Goal: Use online tool/utility: Utilize a website feature to perform a specific function

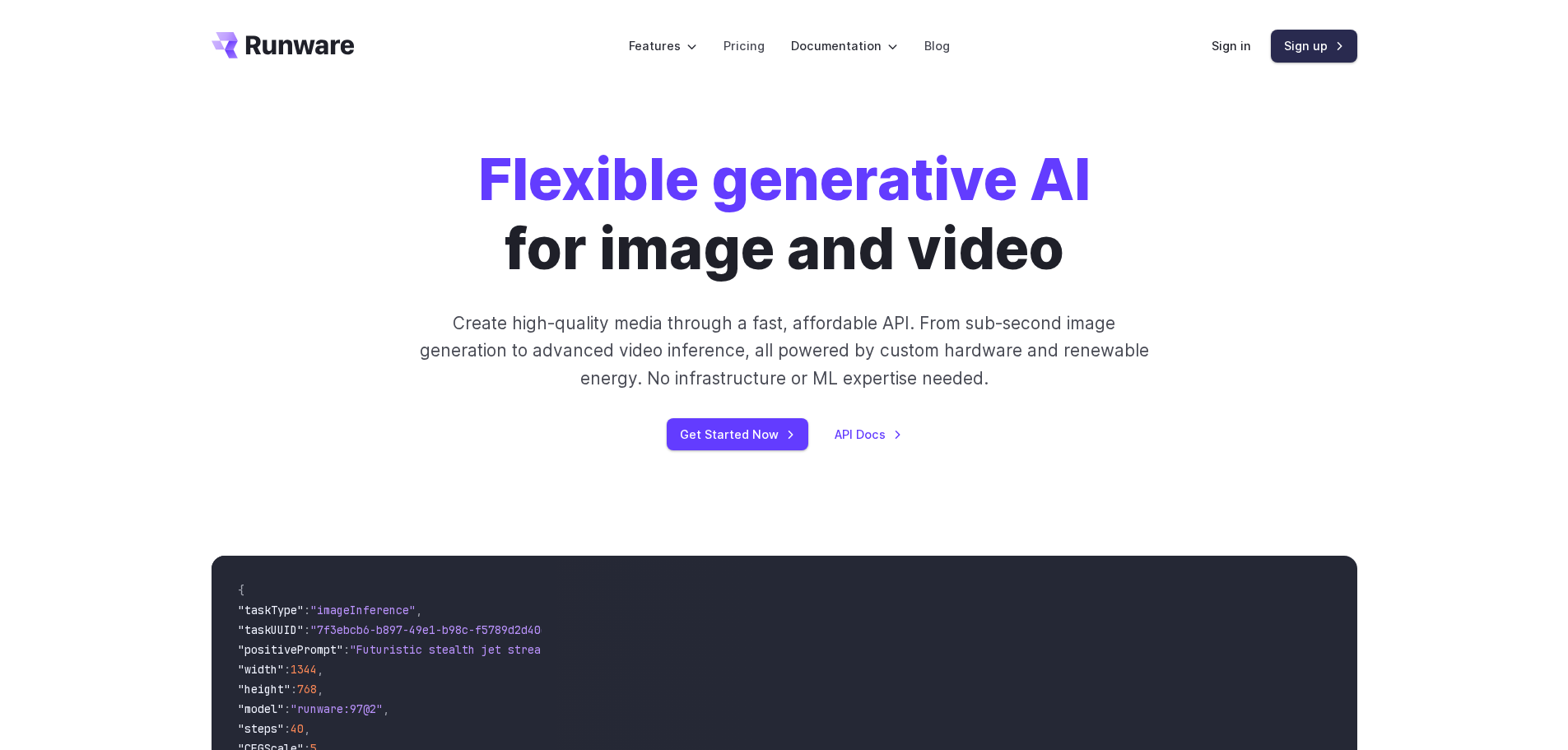
click at [1290, 47] on link "Sign up" at bounding box center [1314, 46] width 86 height 32
click at [1224, 46] on link "Sign in" at bounding box center [1232, 46] width 40 height 19
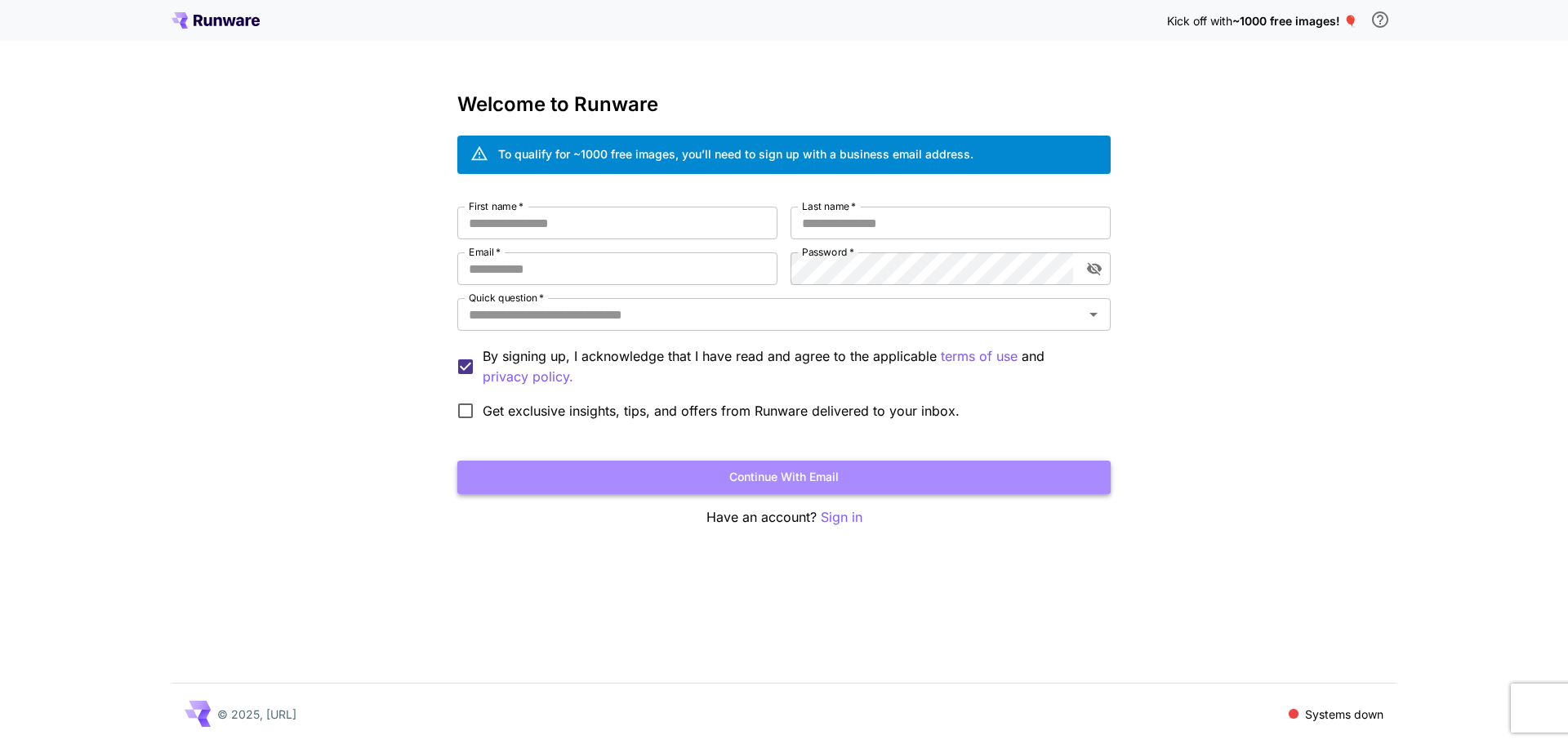
click at [765, 483] on button "Continue with email" at bounding box center [784, 477] width 654 height 33
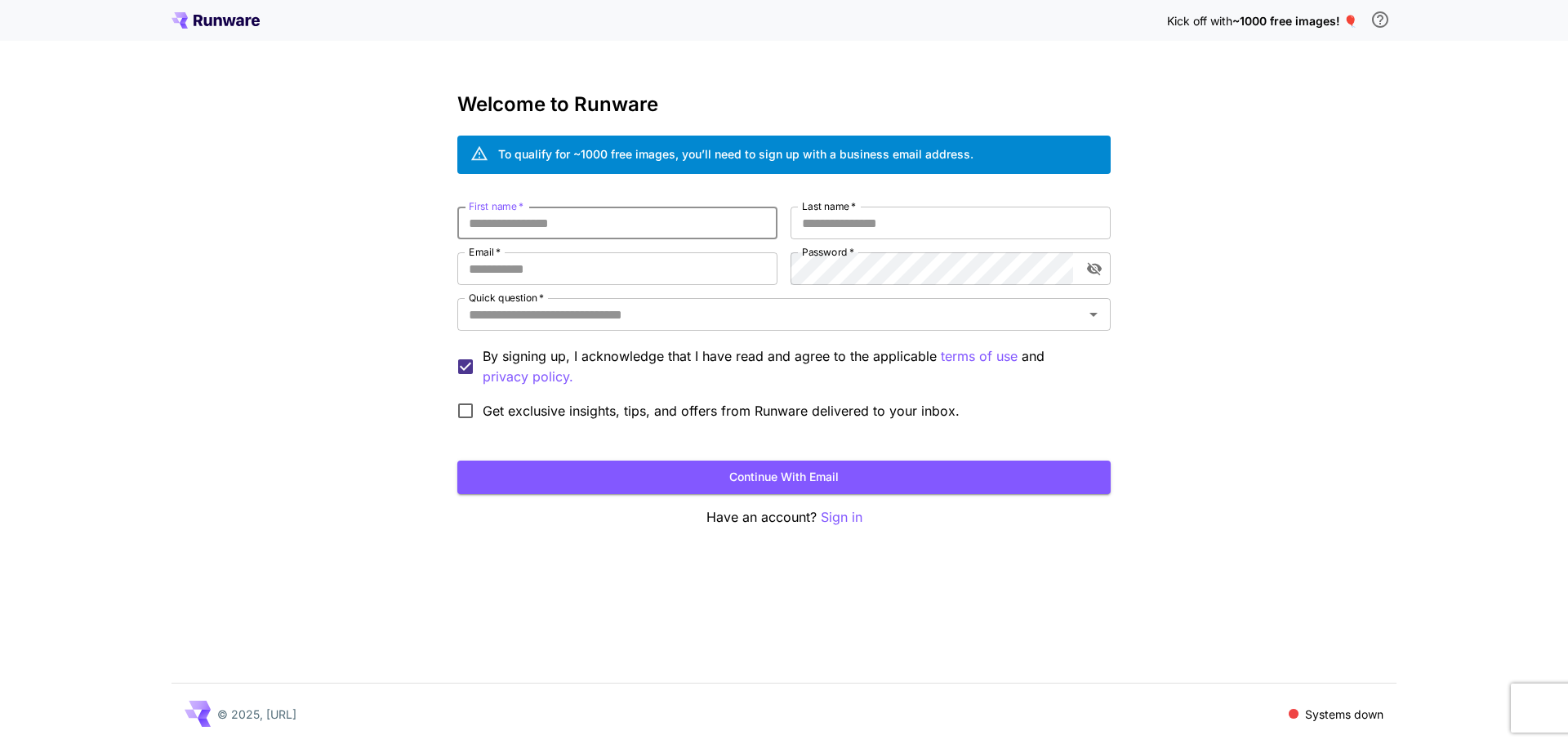
click at [537, 227] on input "First name   *" at bounding box center [617, 222] width 320 height 32
click at [365, 271] on div "Kick off with ~1000 free images! 🎈 Welcome to Runware To qualify for ~1000 free…" at bounding box center [784, 372] width 1568 height 744
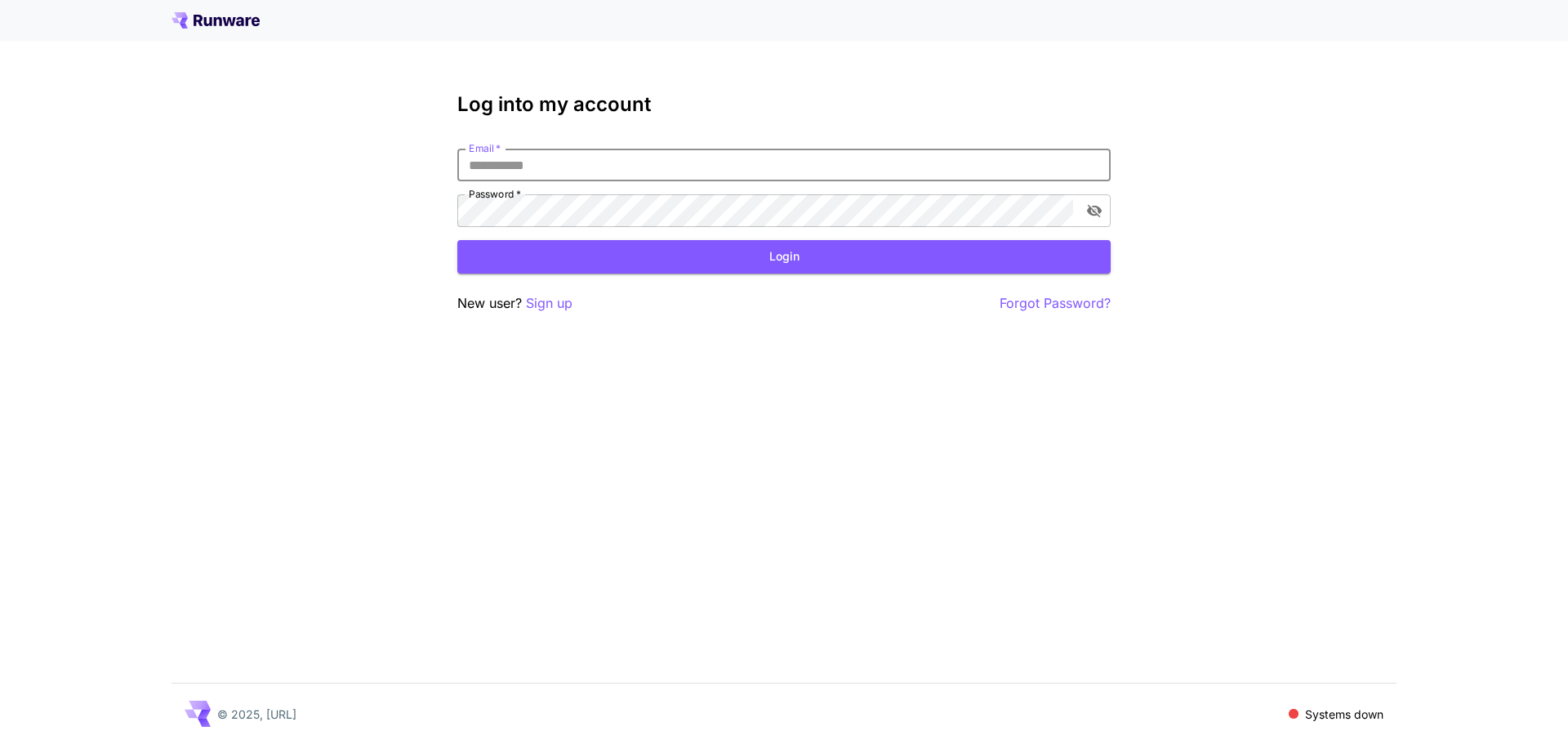
click at [601, 165] on input "Email   *" at bounding box center [784, 165] width 654 height 32
type input "**********"
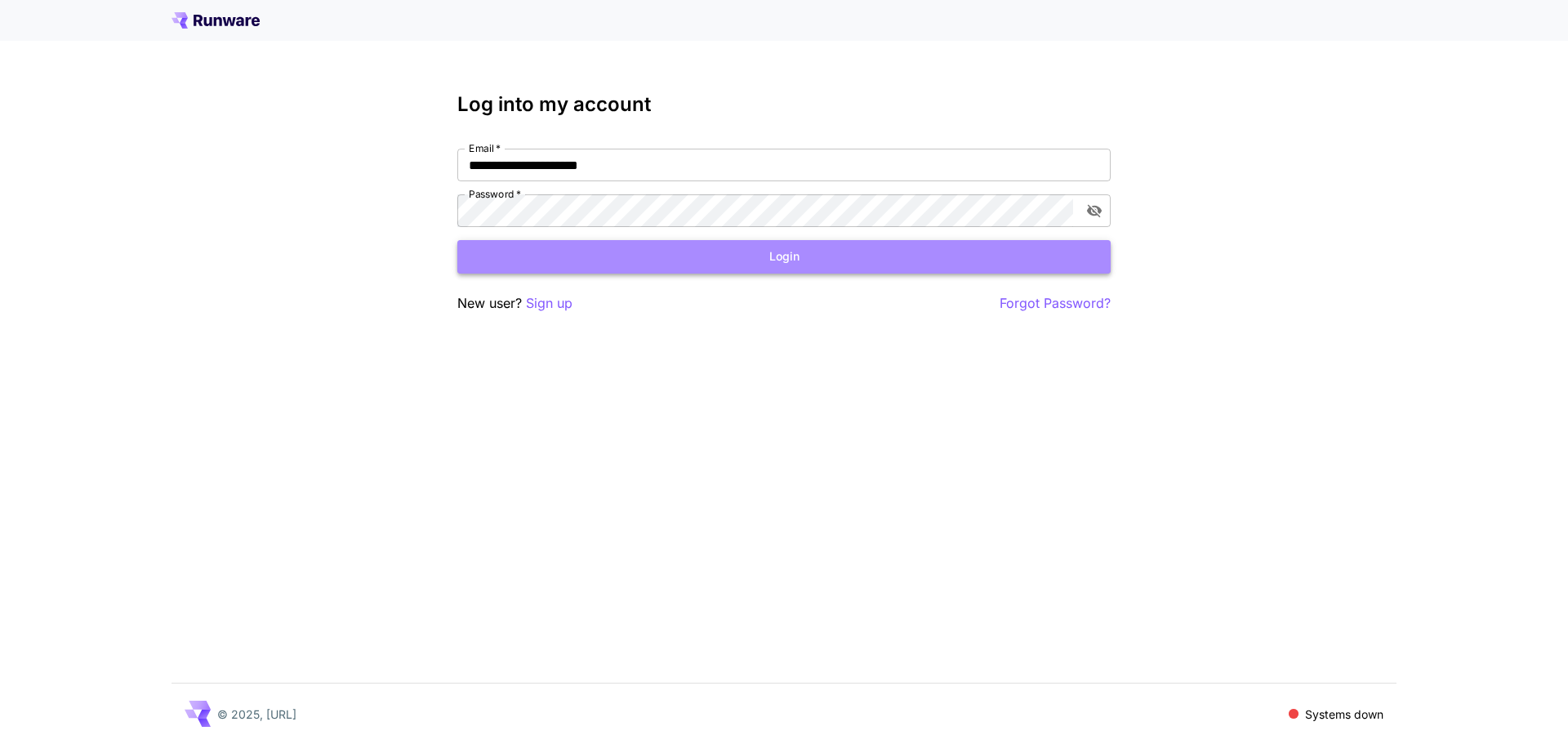
click at [675, 265] on button "Login" at bounding box center [784, 257] width 654 height 33
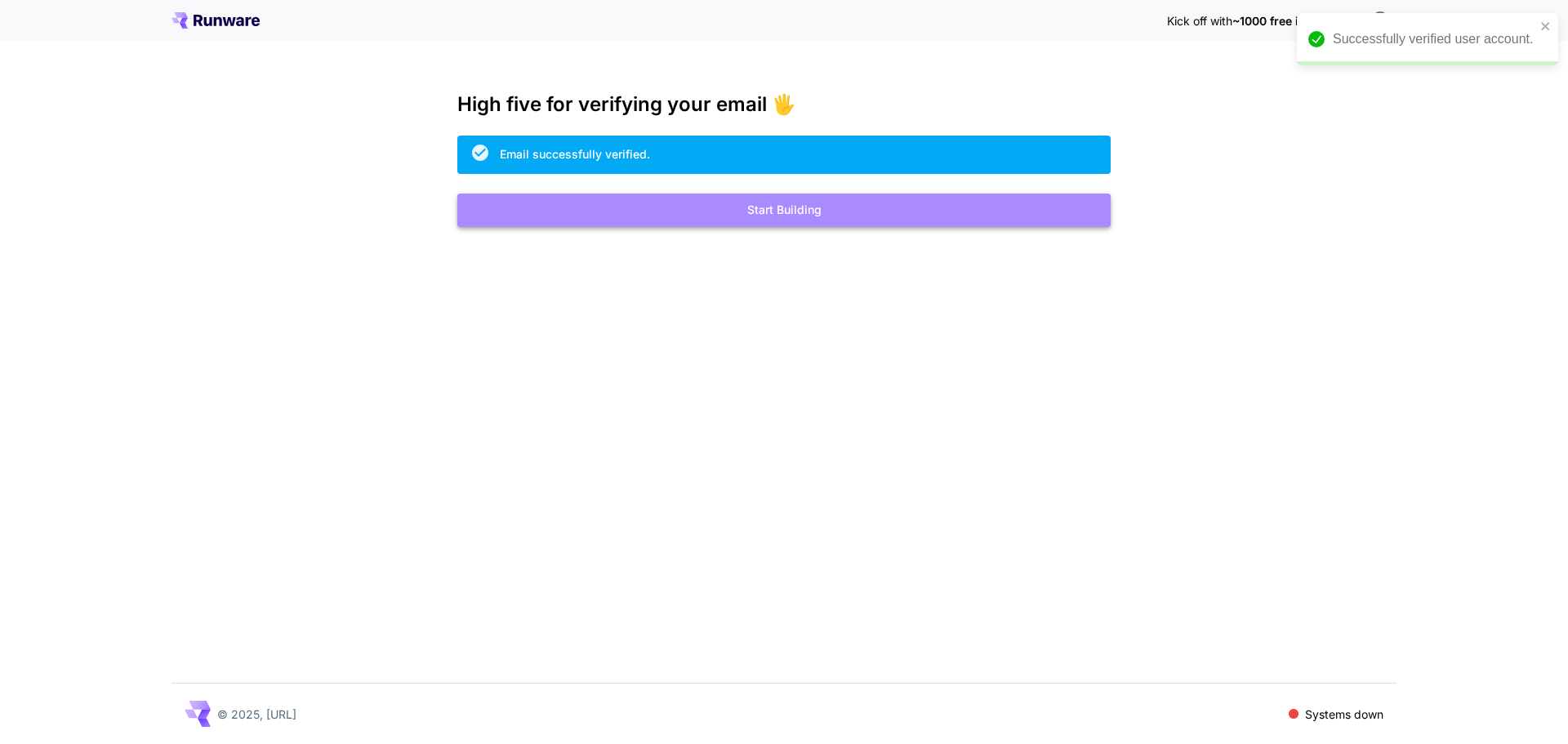
click at [792, 217] on button "Start Building" at bounding box center [784, 210] width 654 height 33
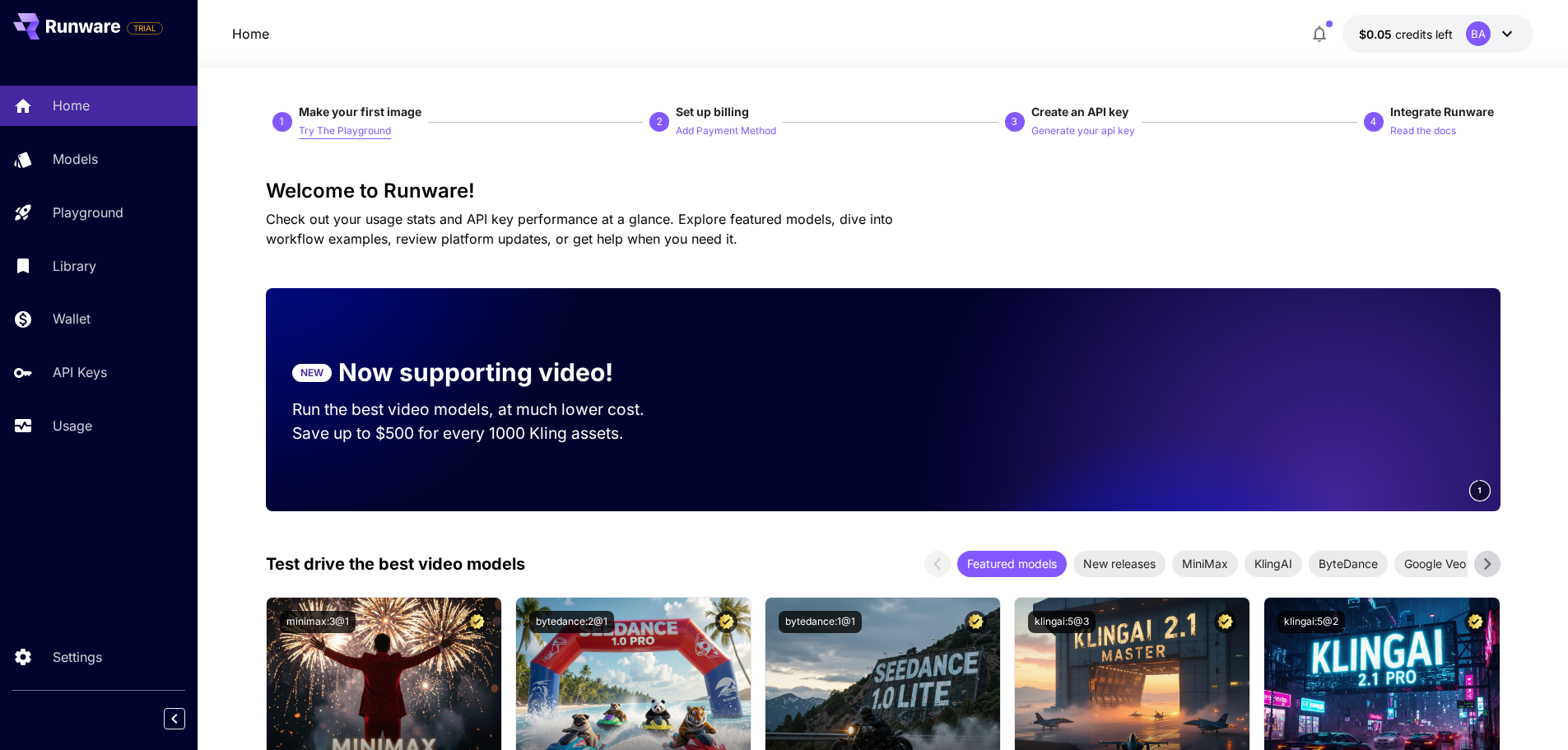
click at [377, 130] on p "Try The Playground" at bounding box center [344, 132] width 92 height 16
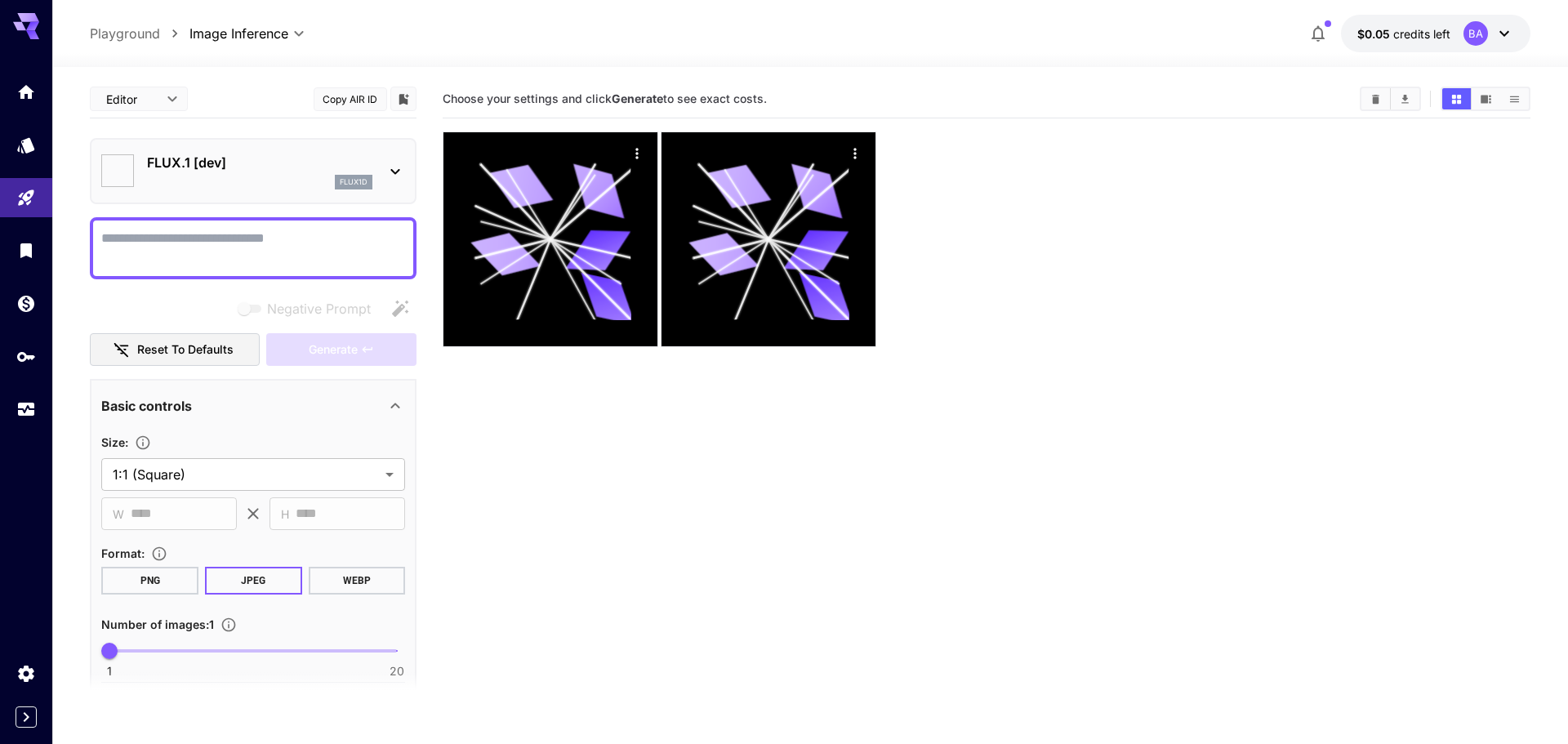
type input "**********"
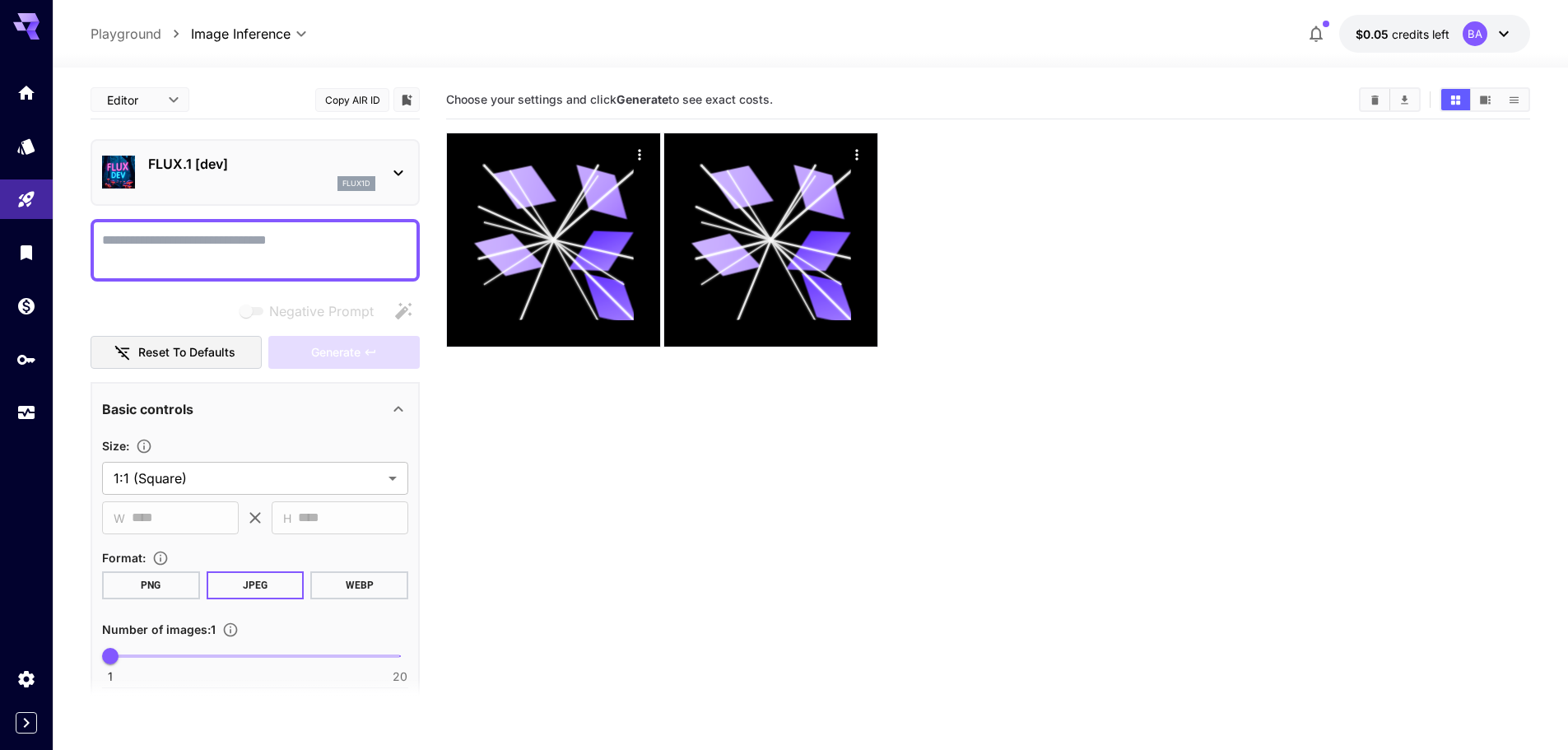
click at [232, 241] on textarea "Negative Prompt" at bounding box center [255, 249] width 307 height 40
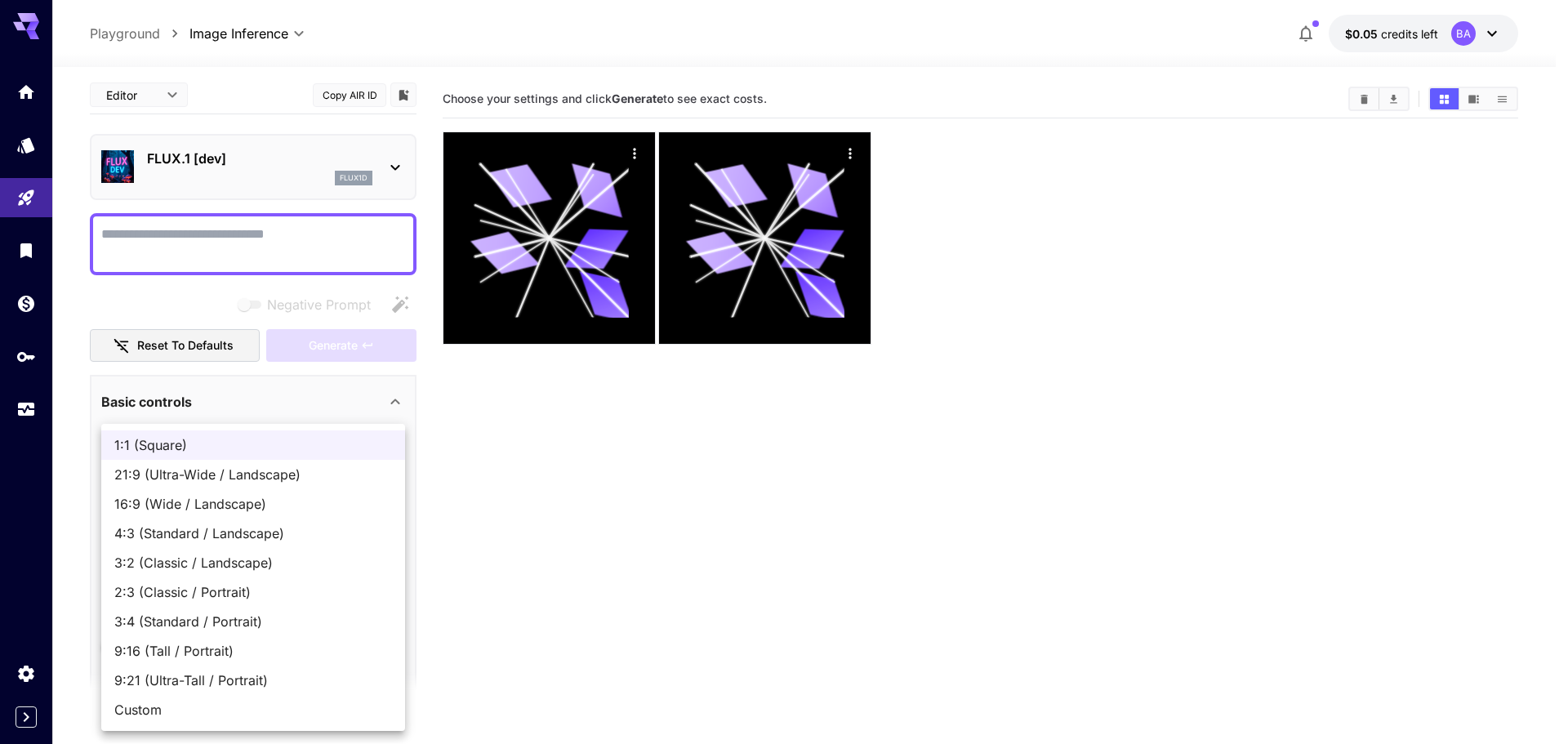
click at [200, 475] on body "**********" at bounding box center [784, 436] width 1568 height 873
click at [197, 499] on span "16:9 (Wide / Landscape)" at bounding box center [253, 504] width 278 height 19
type input "**********"
type input "****"
type input "***"
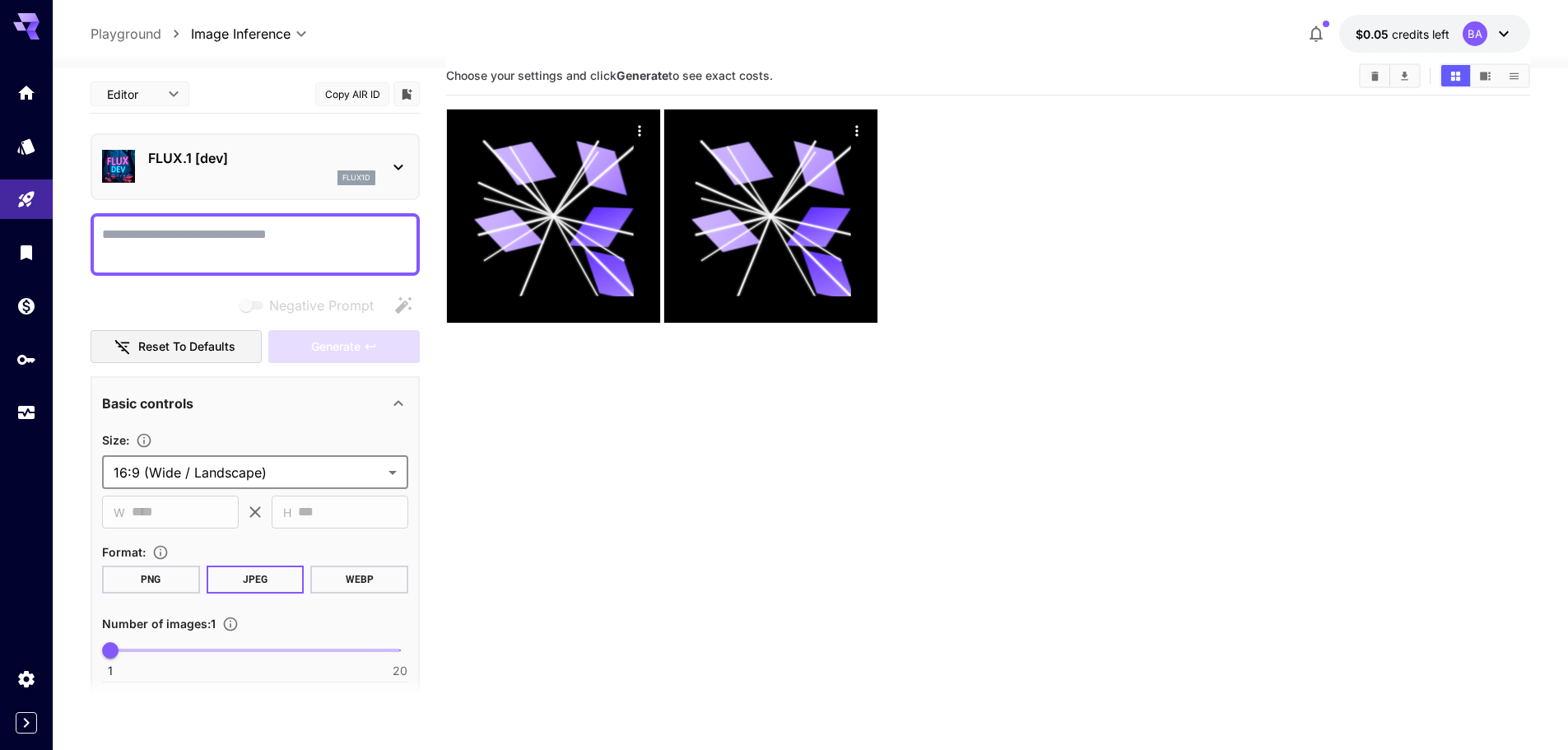
scroll to position [25, 0]
click at [220, 246] on textarea "Negative Prompt" at bounding box center [255, 244] width 307 height 40
paste textarea "**********"
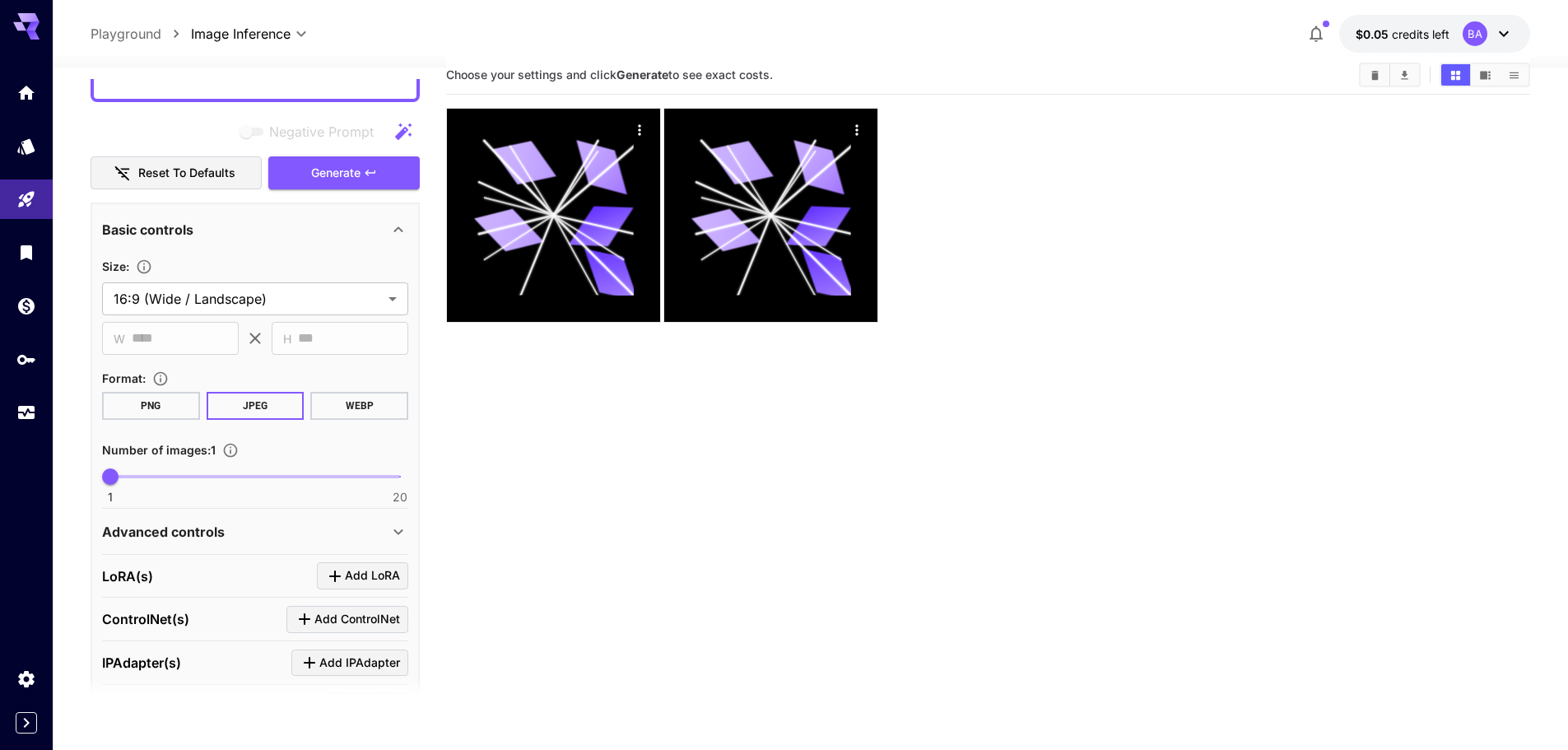
scroll to position [554, 0]
click at [321, 170] on span "Generate" at bounding box center [336, 172] width 49 height 20
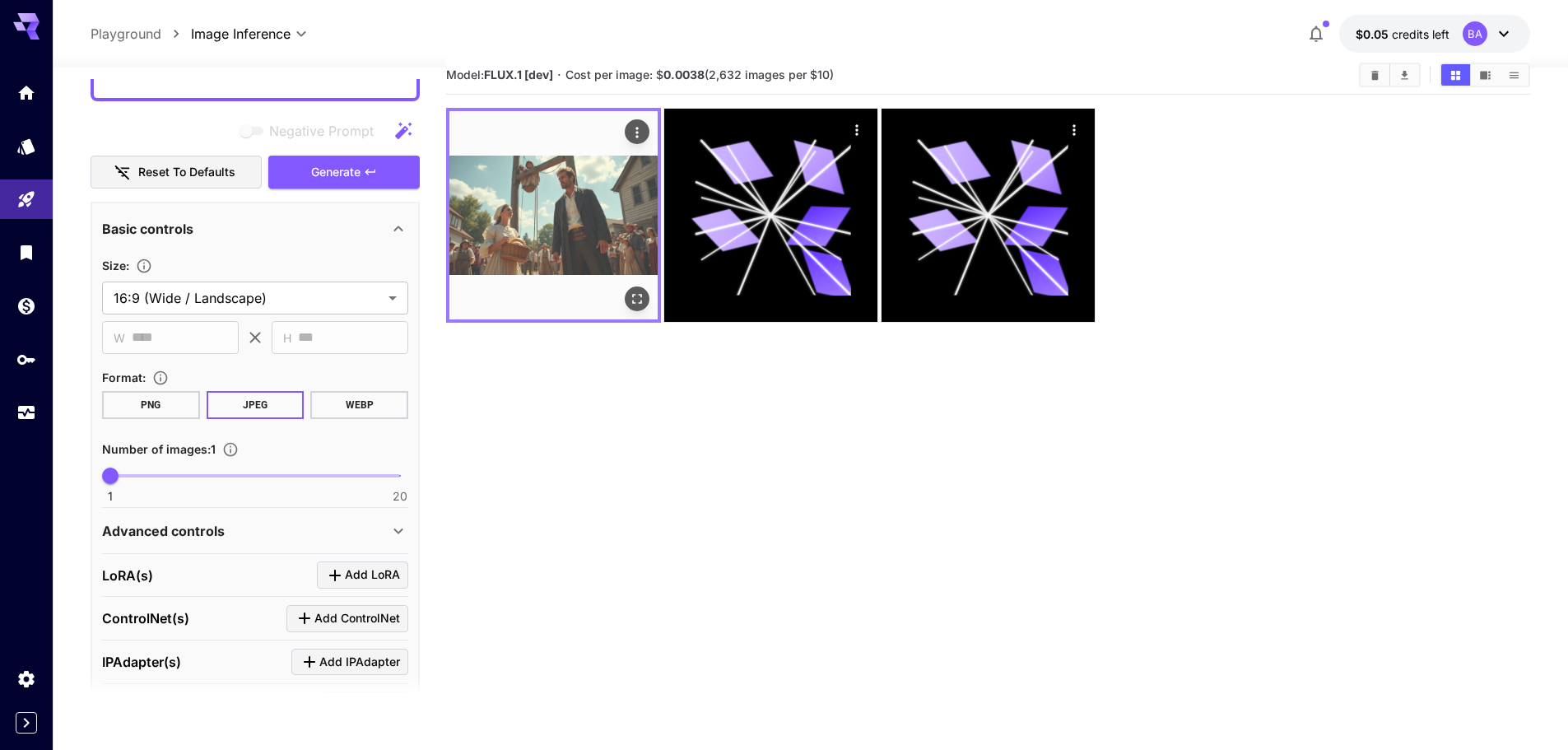
click at [557, 220] on img at bounding box center [553, 215] width 208 height 208
click at [547, 234] on img at bounding box center [553, 215] width 208 height 208
click at [634, 299] on icon "Open in fullscreen" at bounding box center [637, 299] width 17 height 17
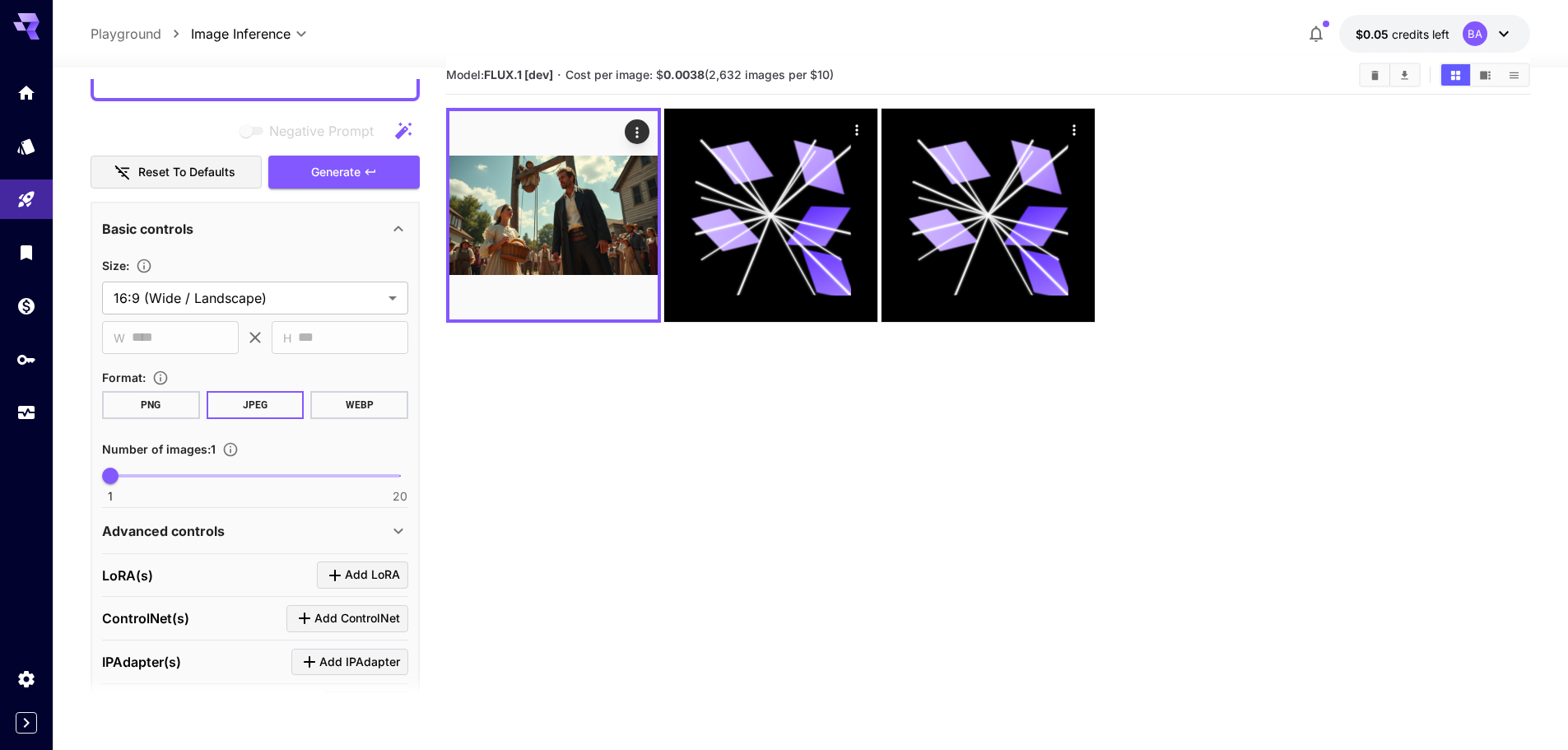
click at [166, 400] on button "PNG" at bounding box center [151, 405] width 98 height 28
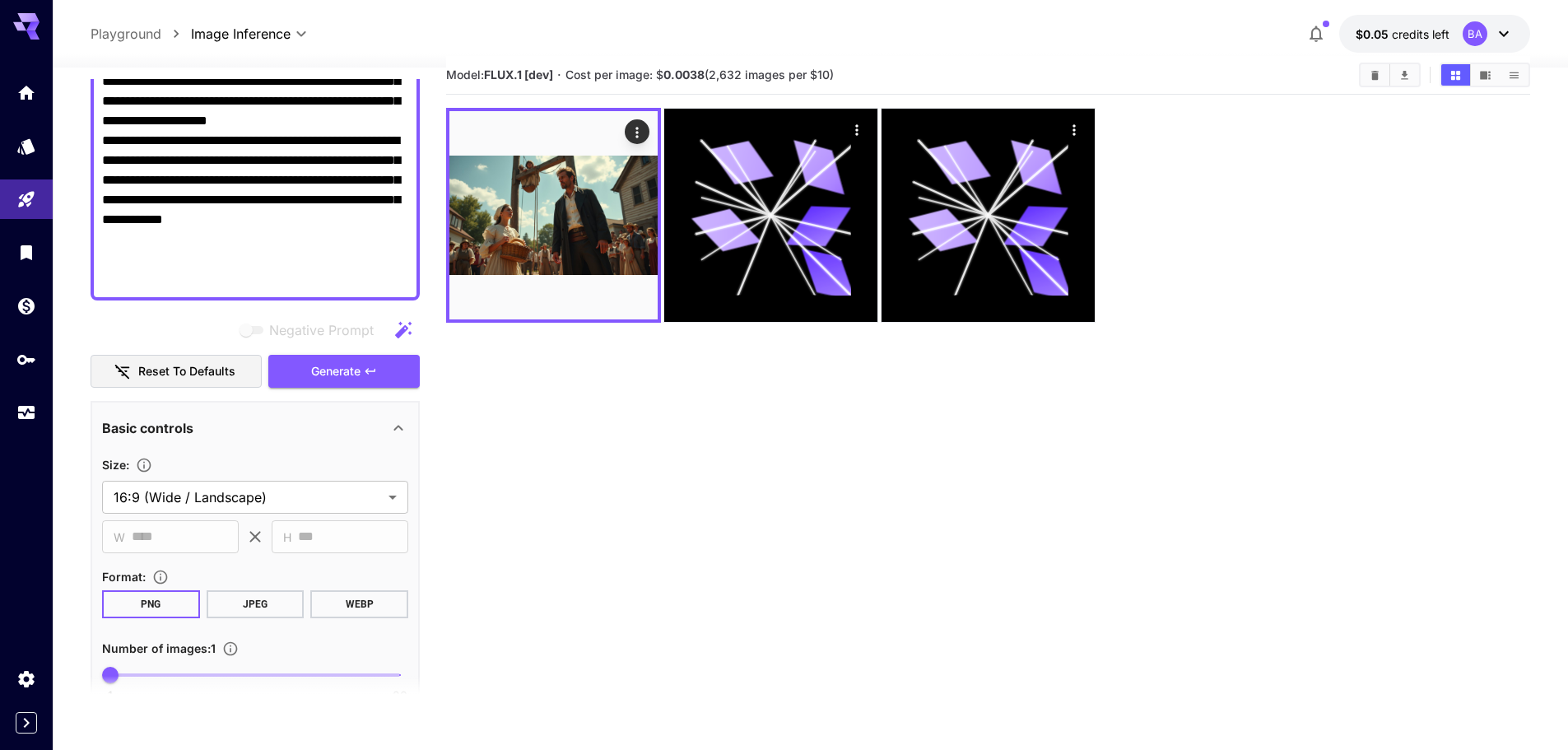
scroll to position [353, 0]
click at [190, 165] on textarea "**********" at bounding box center [255, 83] width 307 height 415
paste textarea "**********"
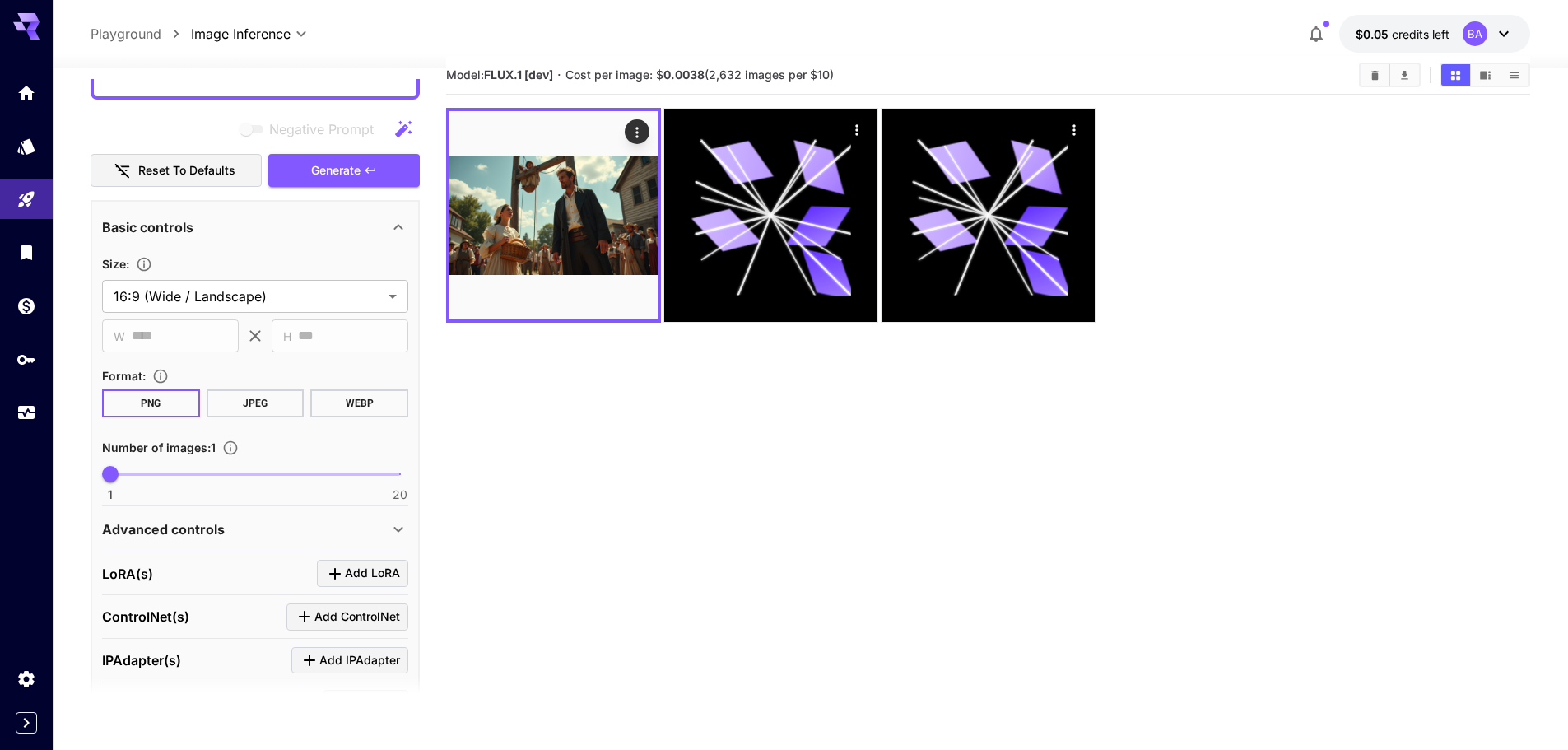
scroll to position [777, 0]
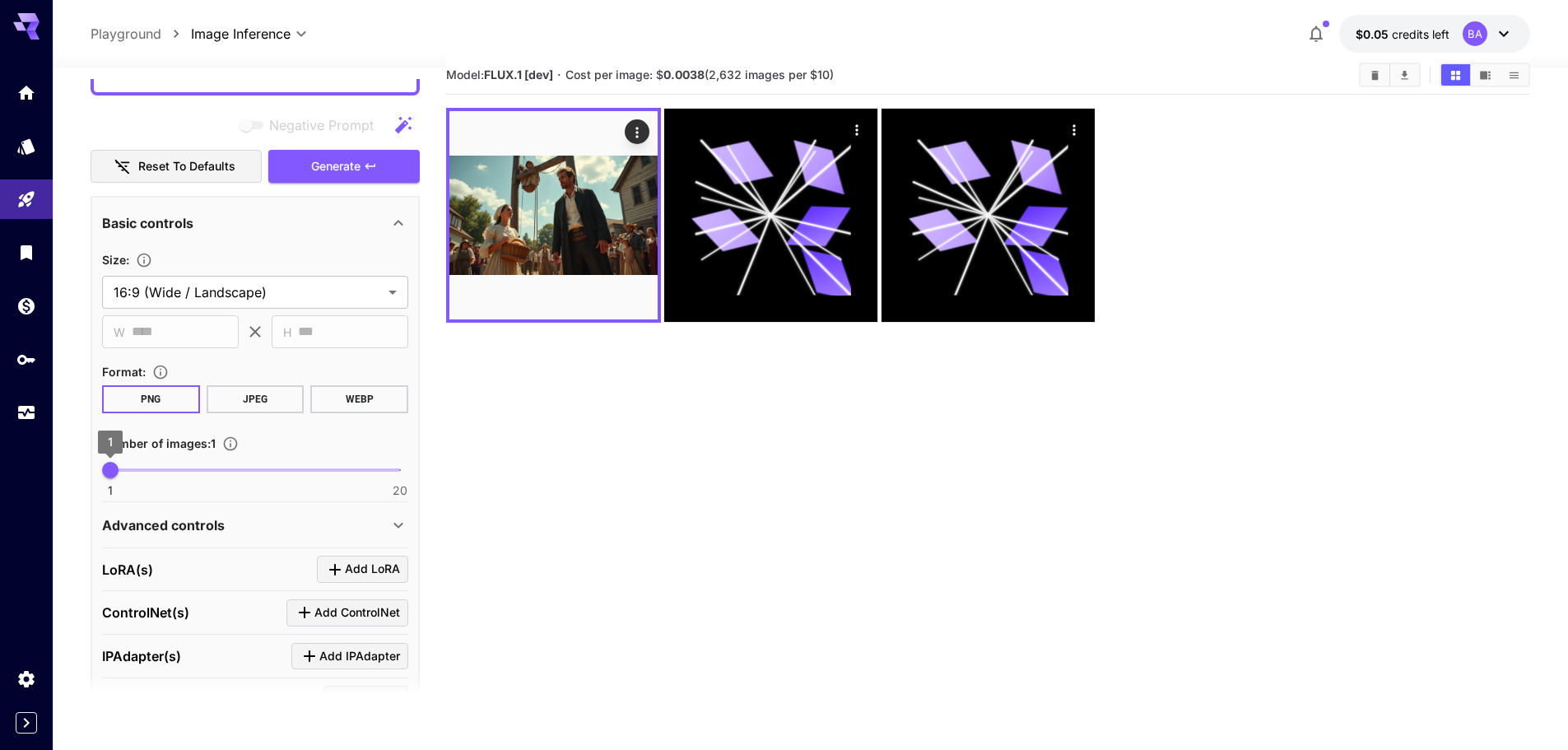
type textarea "**********"
type input "*"
drag, startPoint x: 112, startPoint y: 465, endPoint x: 125, endPoint y: 468, distance: 13.3
click at [125, 468] on span "2" at bounding box center [126, 470] width 17 height 17
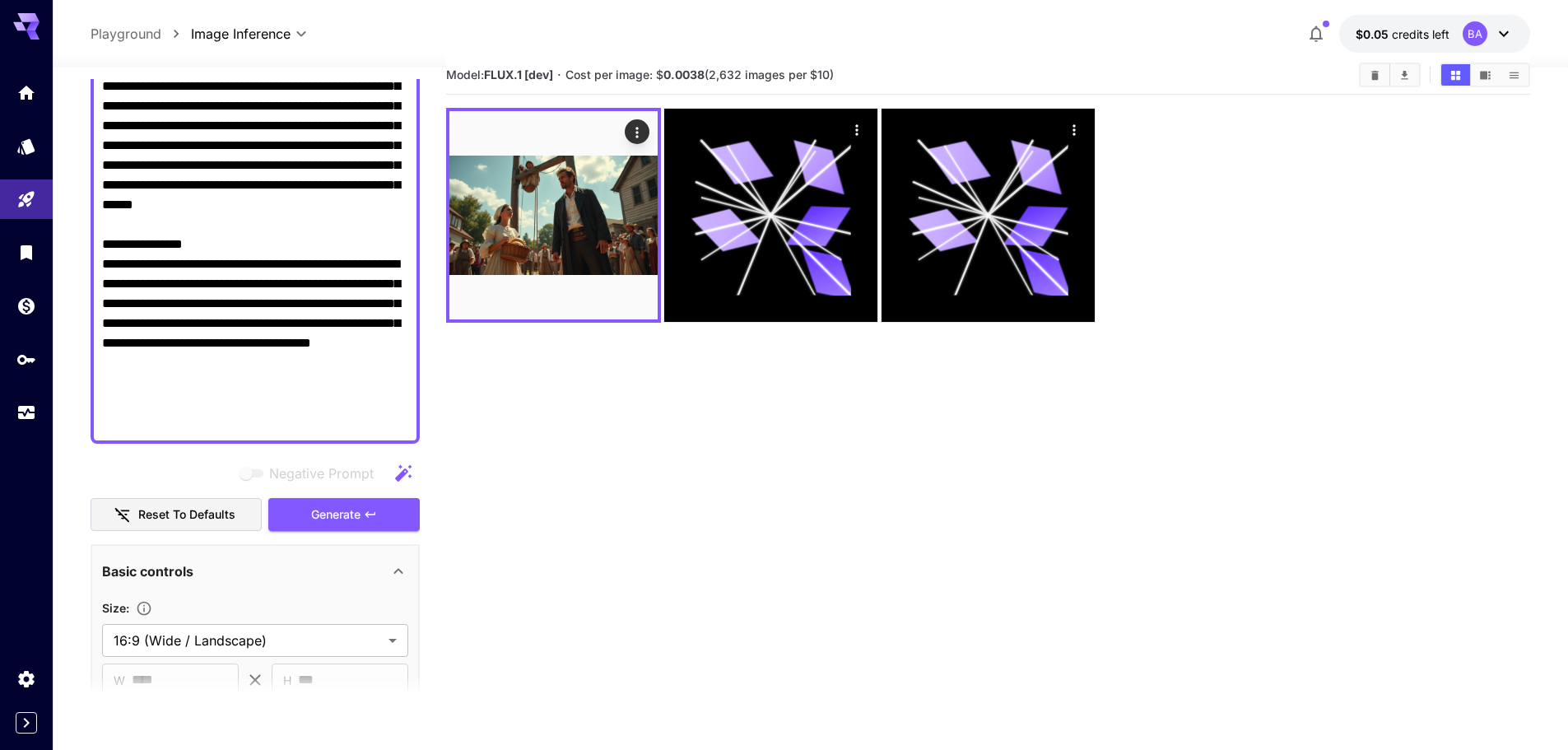
scroll to position [428, 0]
click at [322, 517] on span "Generate" at bounding box center [336, 515] width 49 height 20
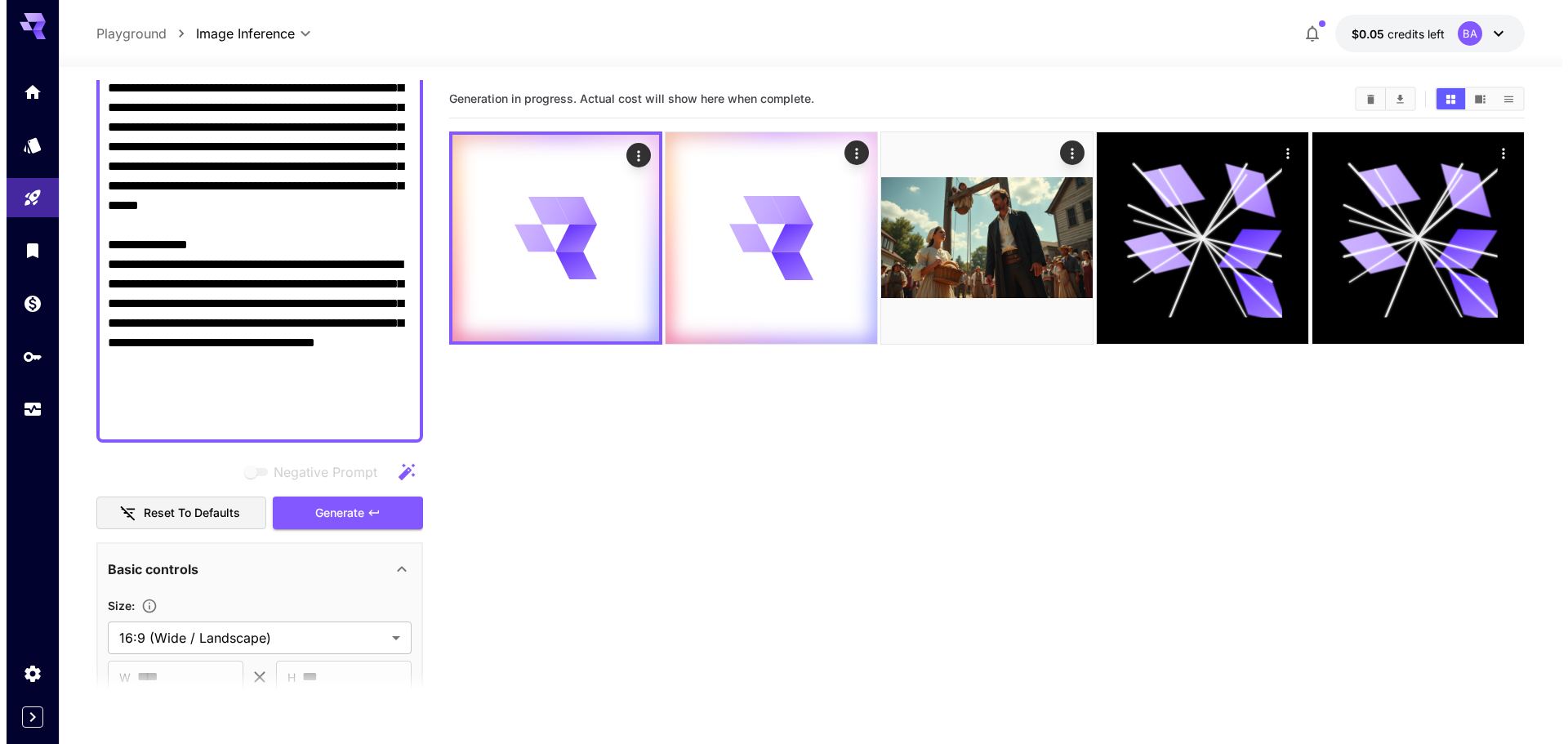
scroll to position [0, 0]
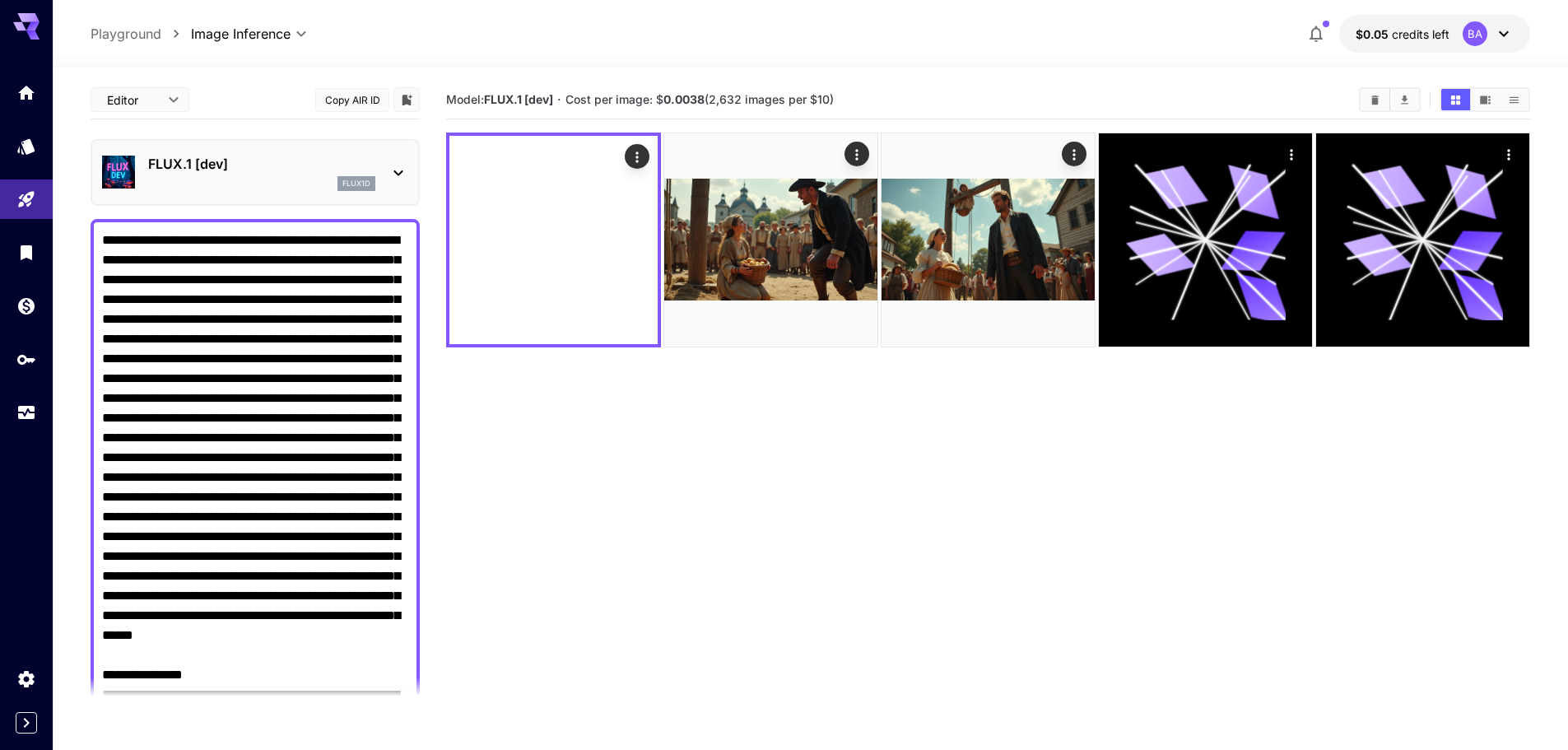
click at [356, 167] on p "FLUX.1 [dev]" at bounding box center [262, 163] width 228 height 19
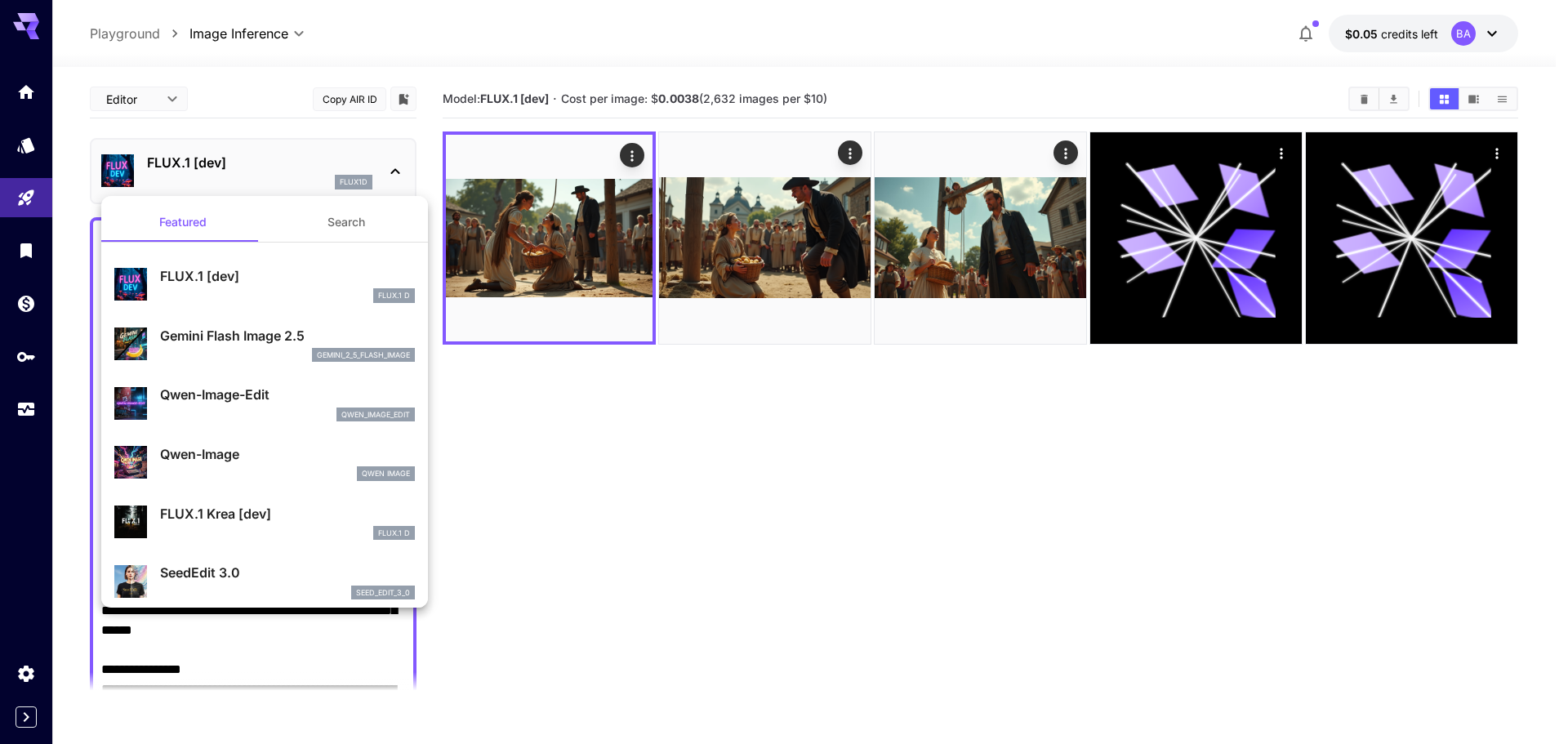
click at [353, 166] on div at bounding box center [784, 372] width 1568 height 744
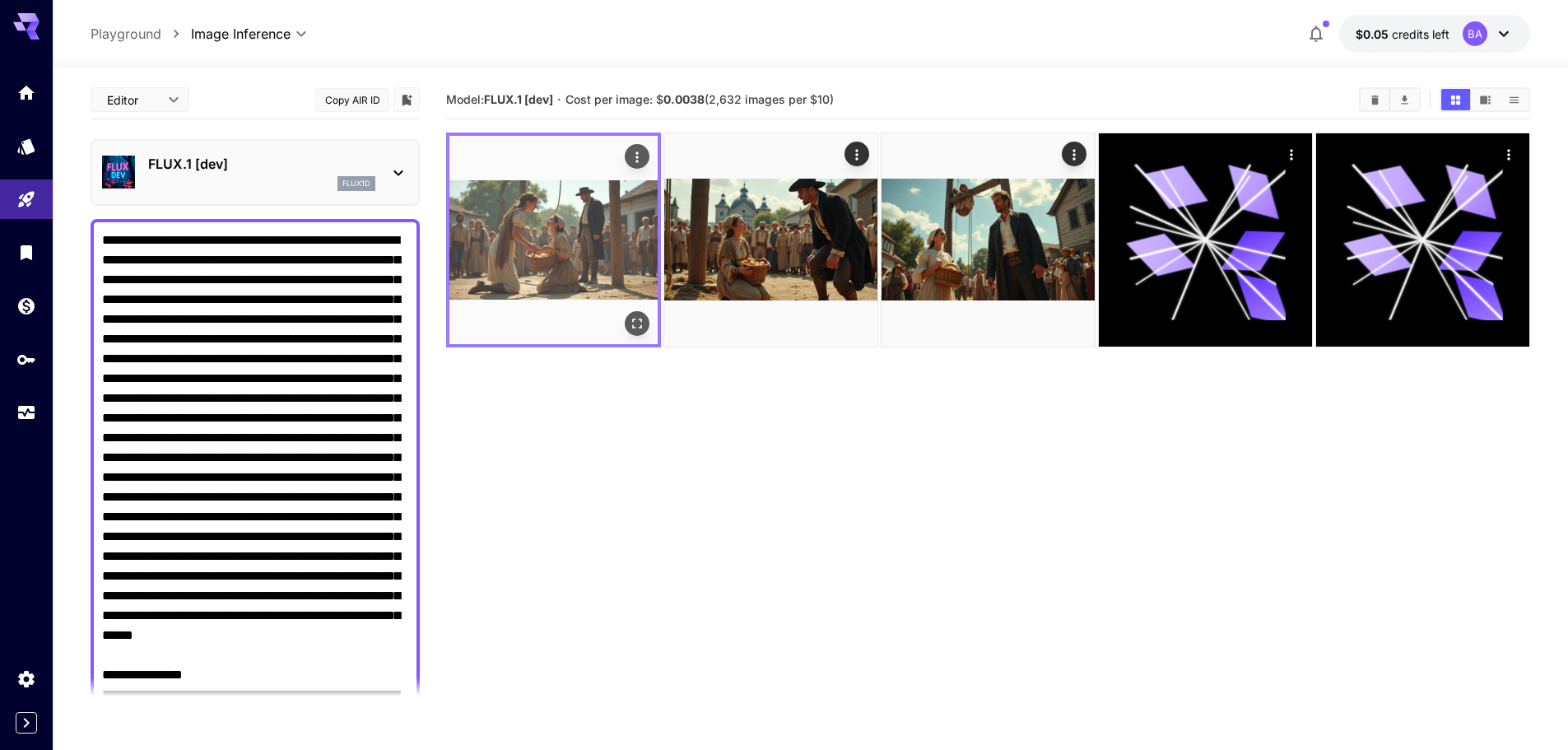
click at [556, 245] on img at bounding box center [553, 240] width 208 height 208
click at [635, 316] on icon "Open in fullscreen" at bounding box center [637, 323] width 17 height 17
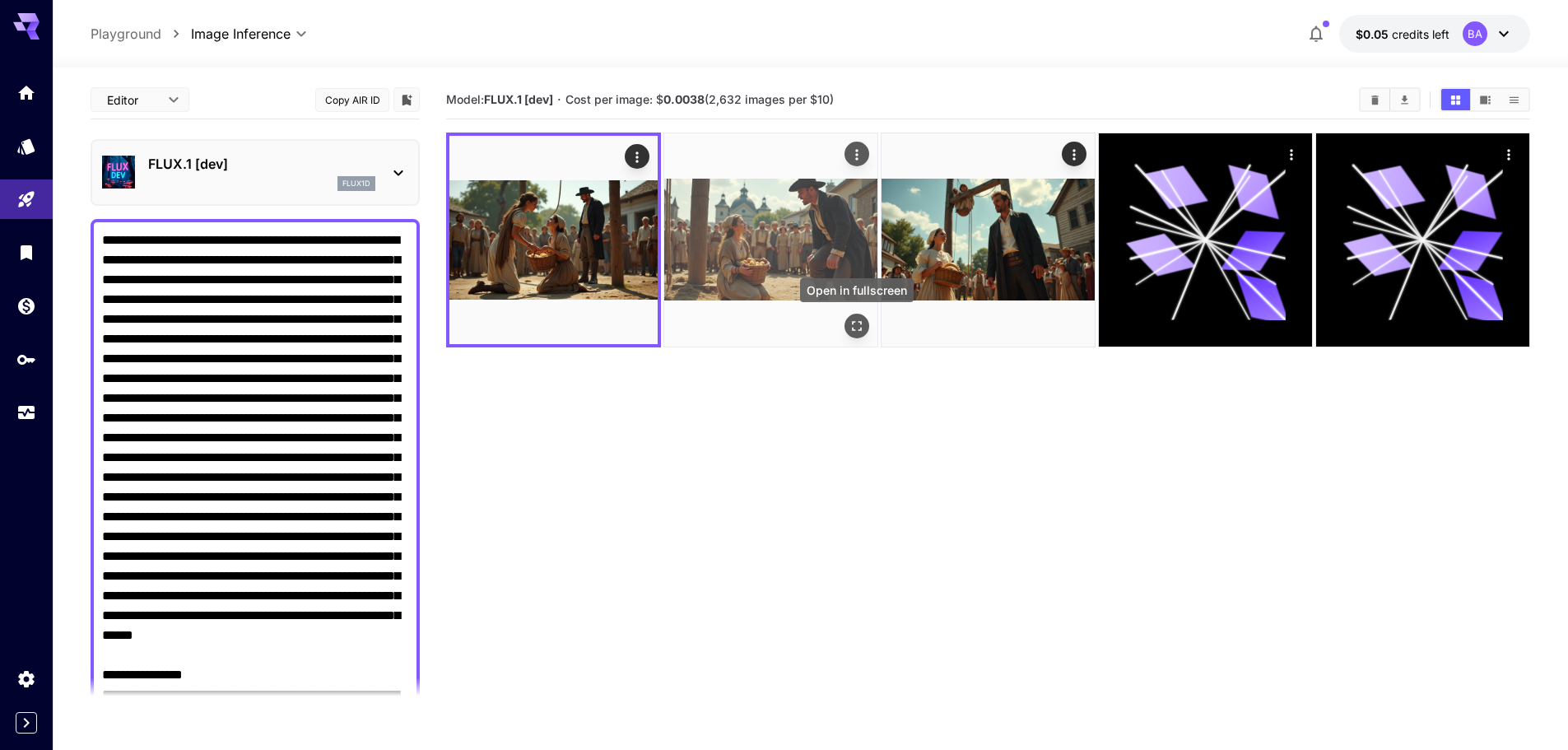
click at [854, 324] on icon "Open in fullscreen" at bounding box center [856, 326] width 17 height 17
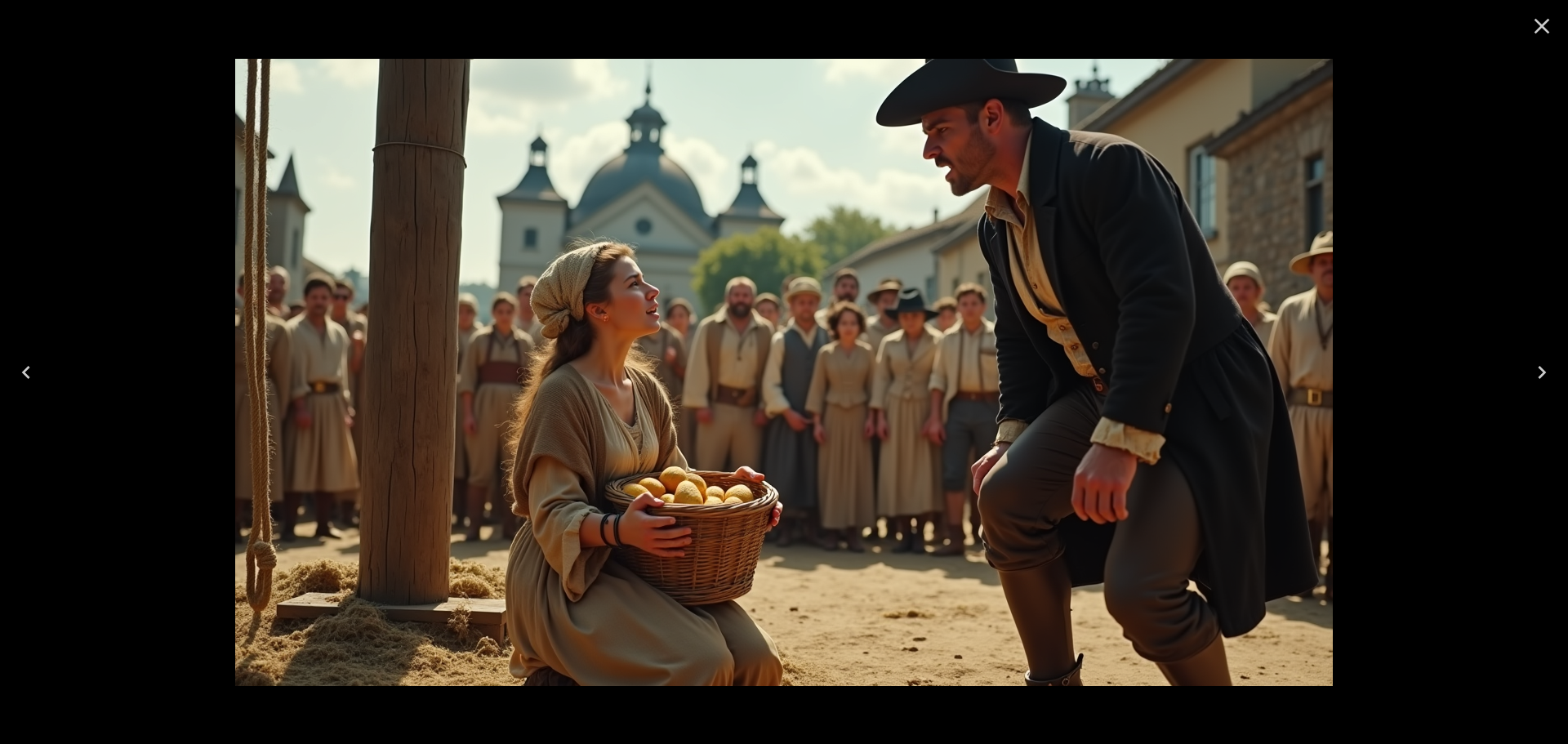
click at [24, 369] on icon "Previous" at bounding box center [26, 372] width 26 height 26
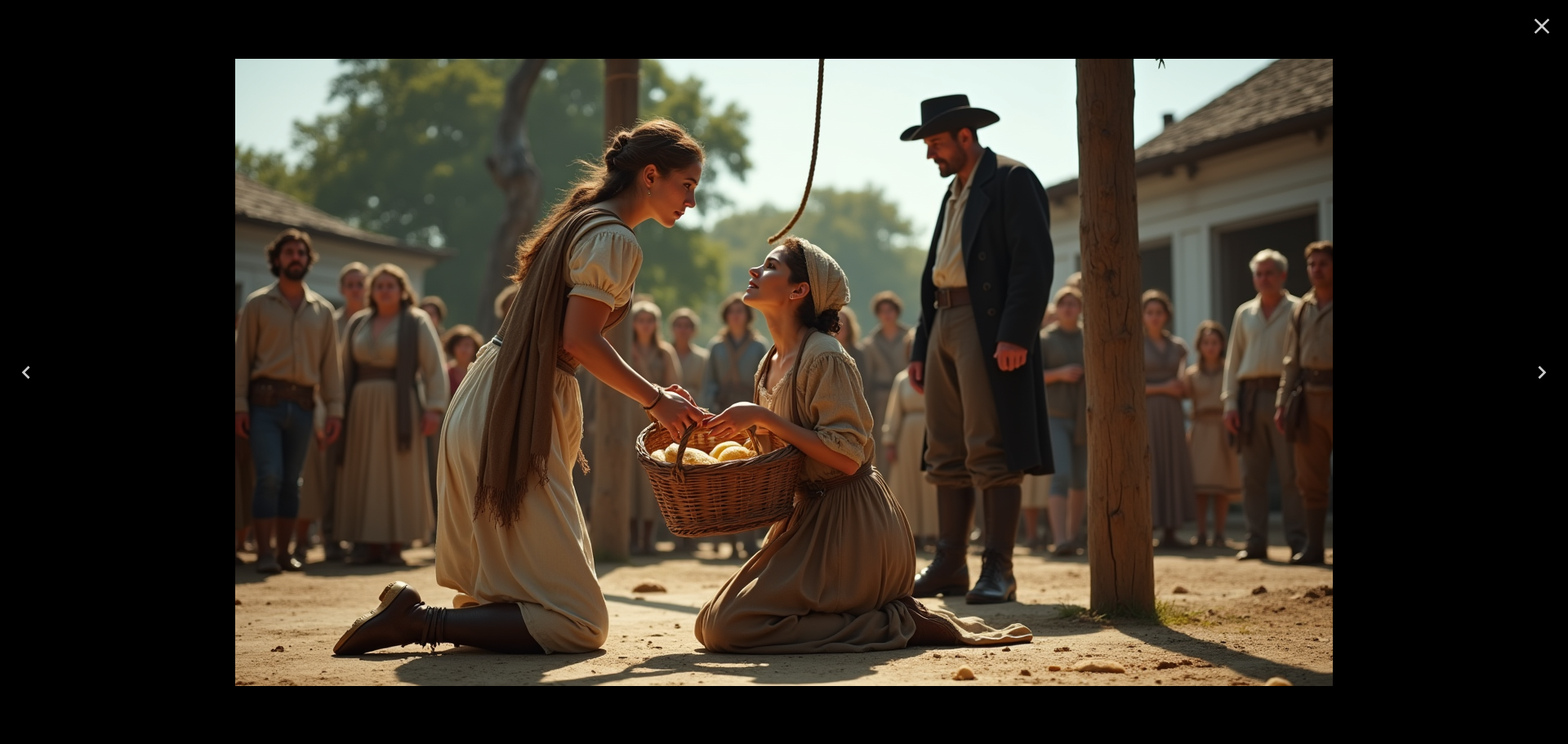
click at [1556, 365] on button "Next" at bounding box center [1542, 372] width 52 height 65
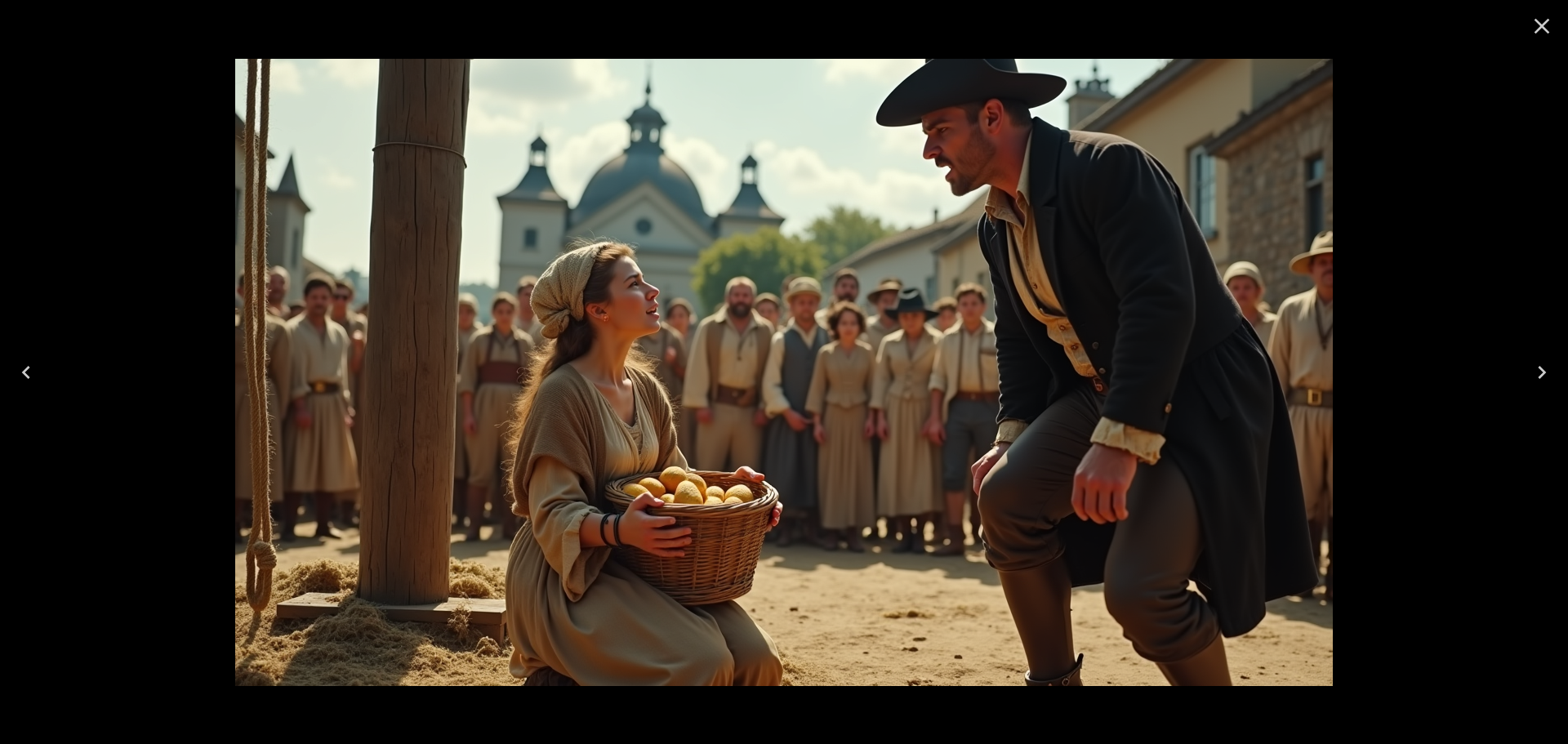
click at [31, 380] on icon "Previous" at bounding box center [26, 372] width 26 height 26
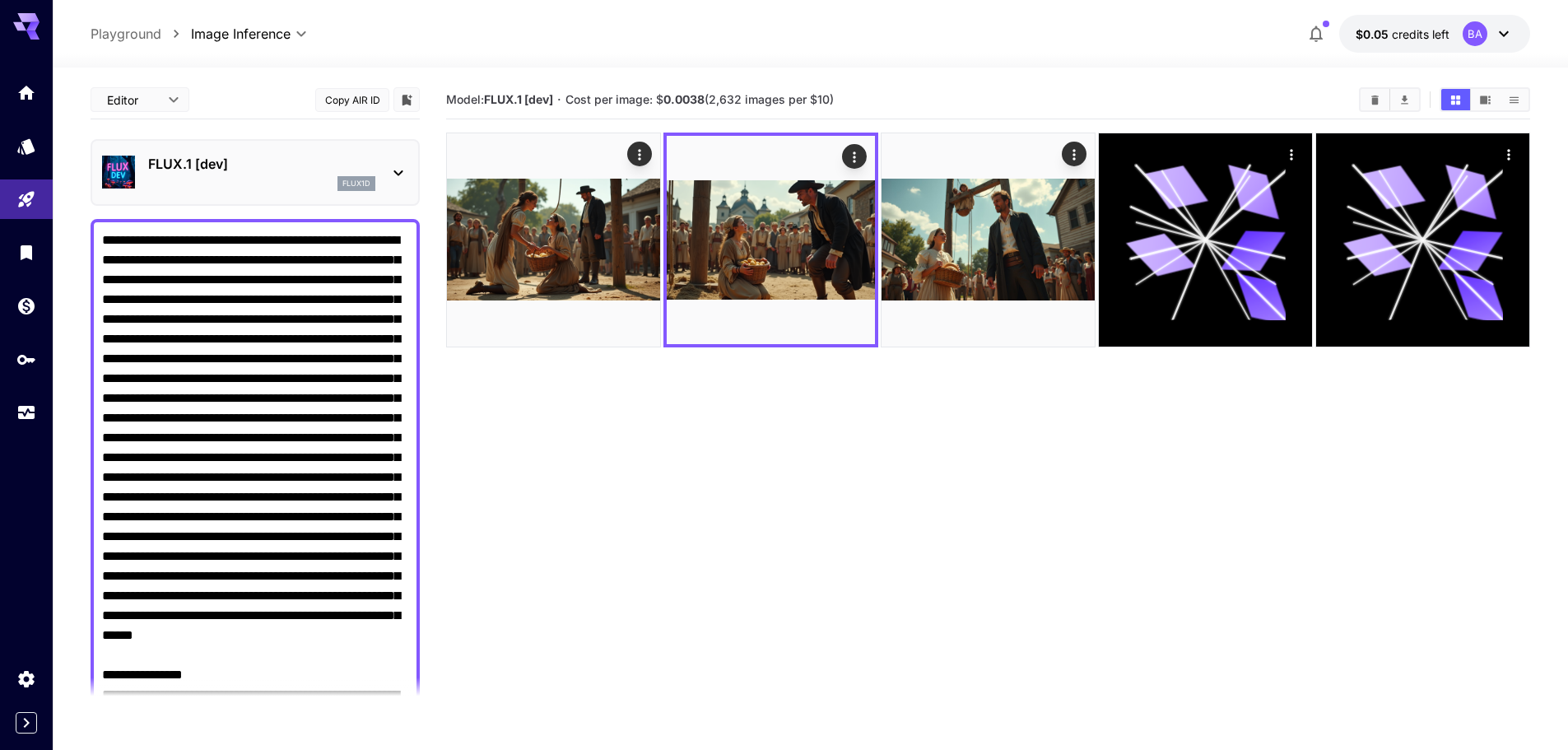
click at [197, 178] on div "flux1d" at bounding box center [262, 184] width 228 height 15
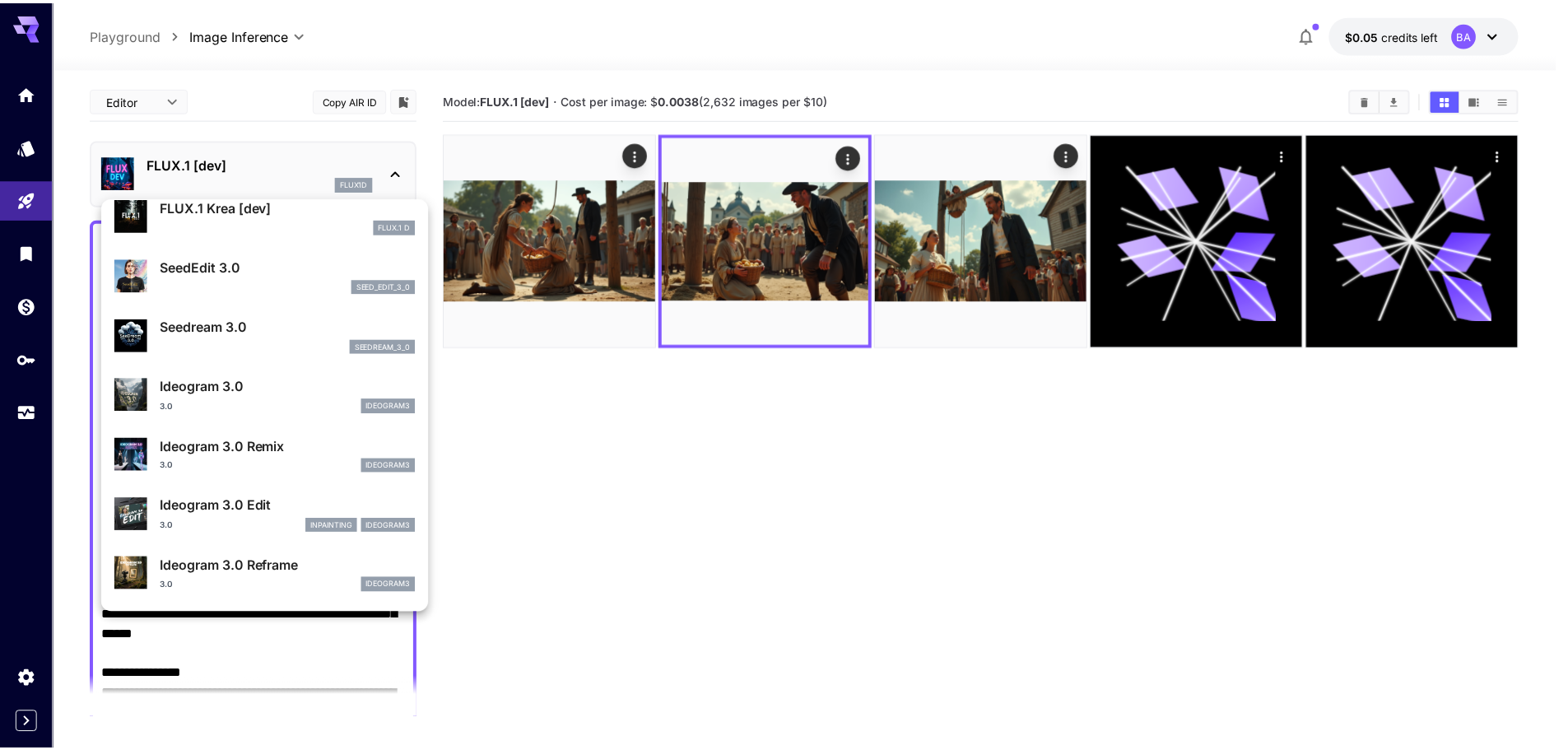
scroll to position [311, 0]
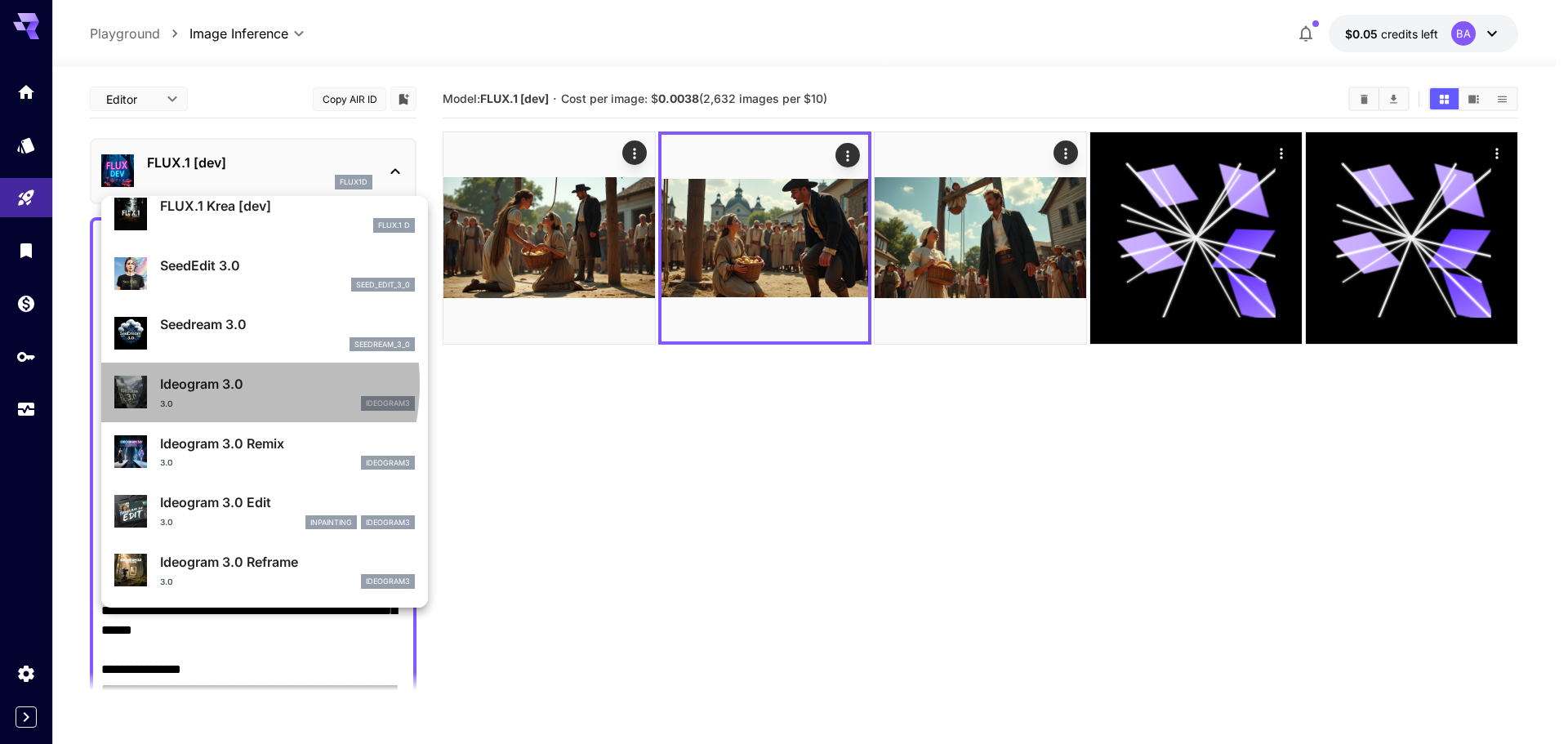
click at [204, 383] on p "Ideogram 3.0" at bounding box center [288, 383] width 255 height 19
type input "**********"
type input "****"
type input "*"
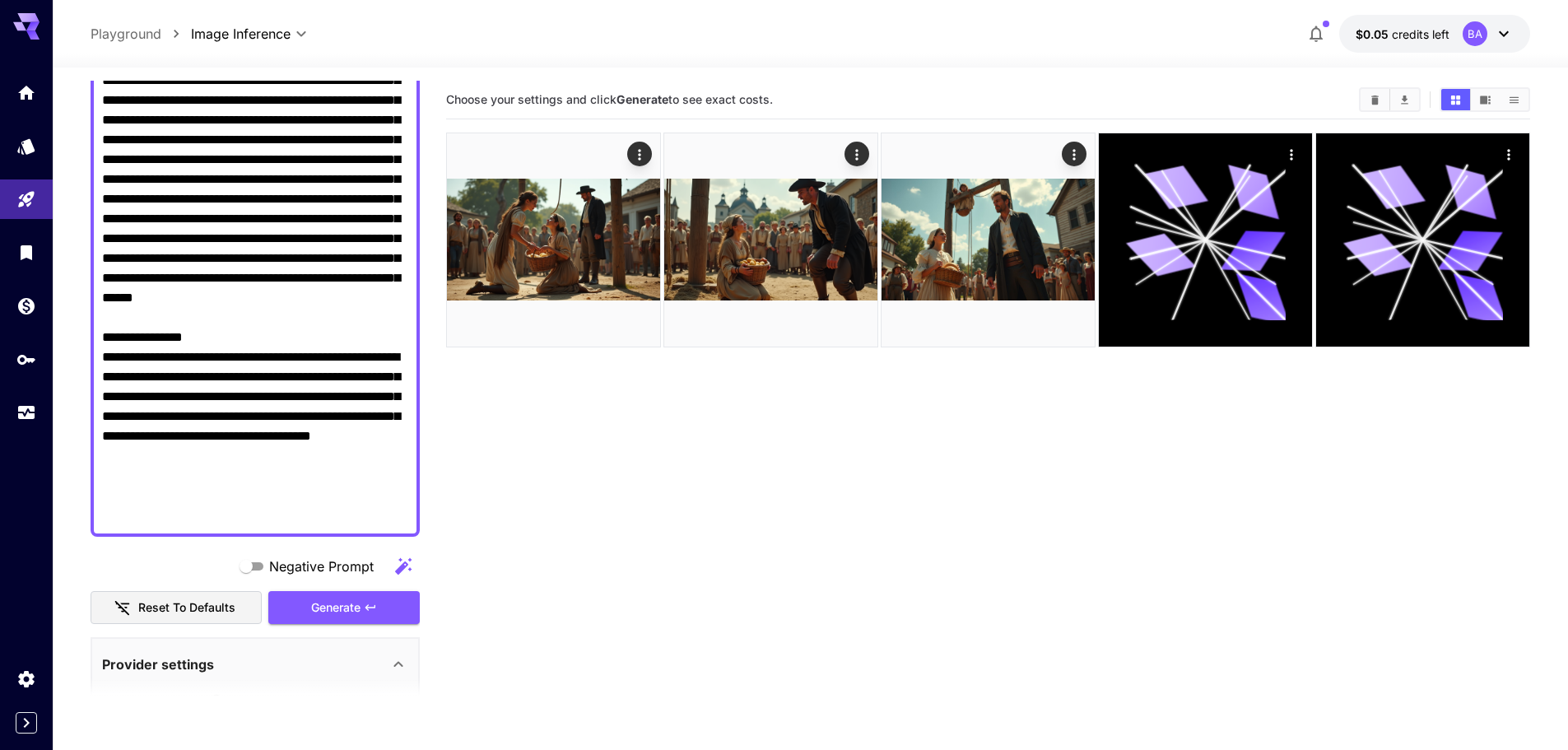
scroll to position [360, 0]
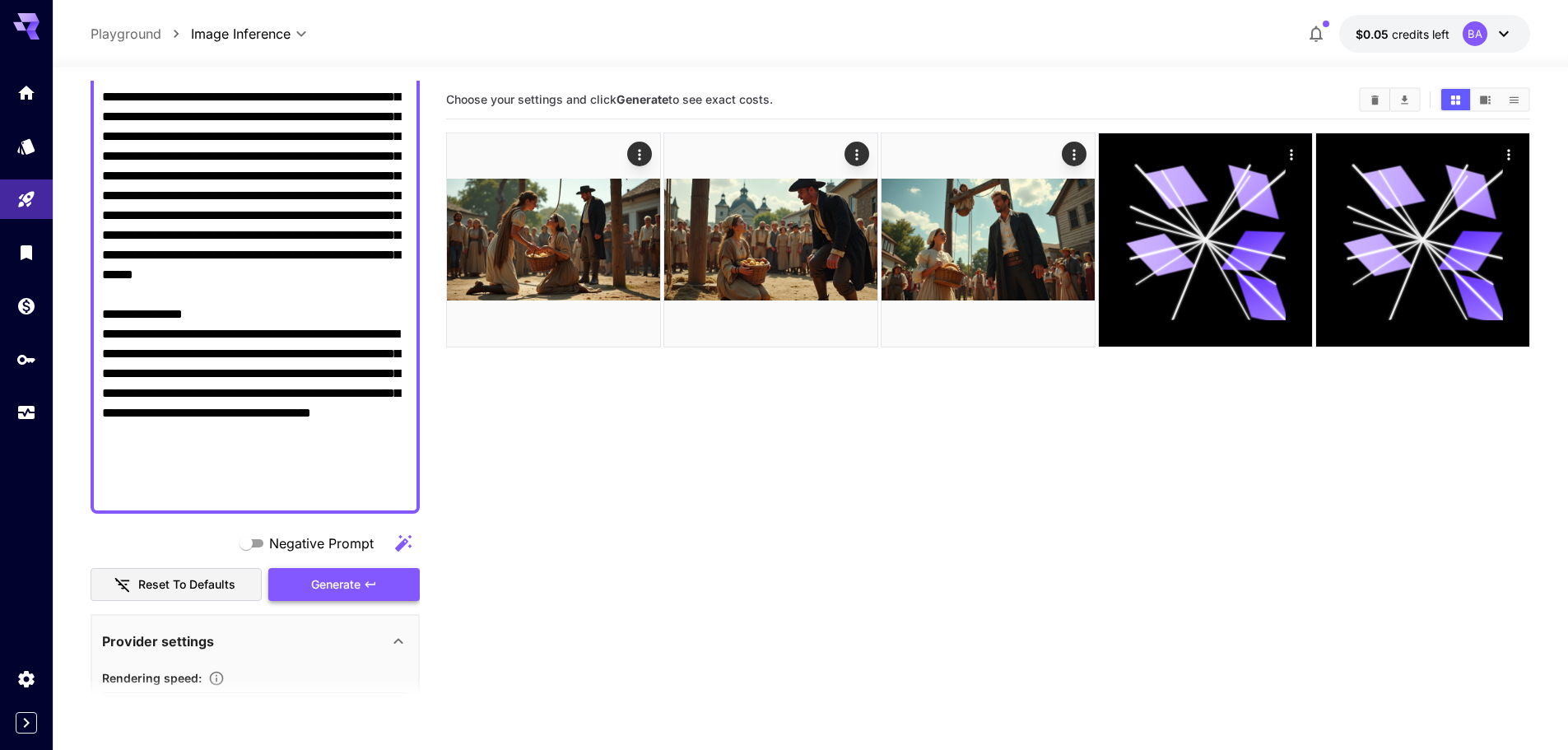
click at [347, 593] on span "Generate" at bounding box center [336, 584] width 49 height 20
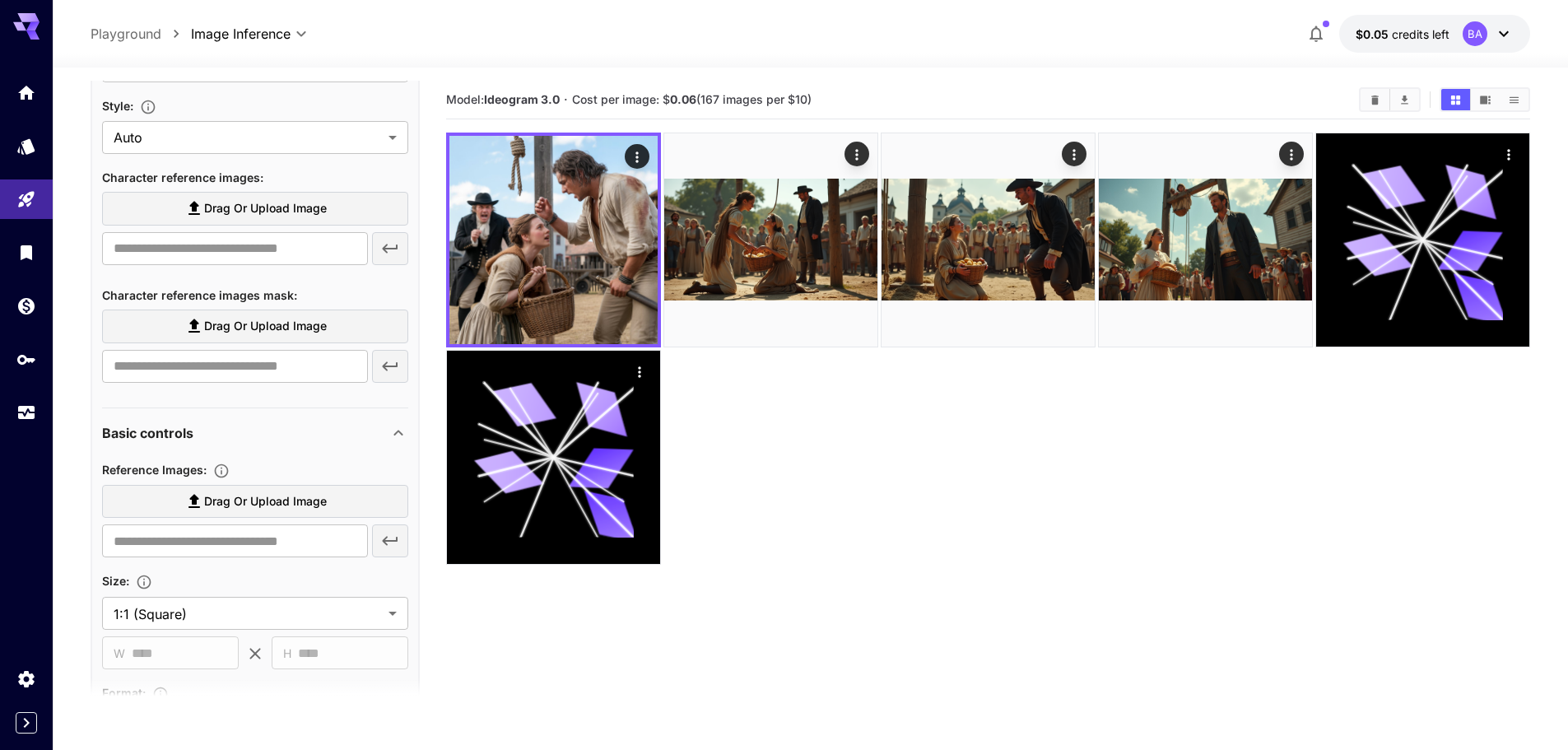
scroll to position [1074, 0]
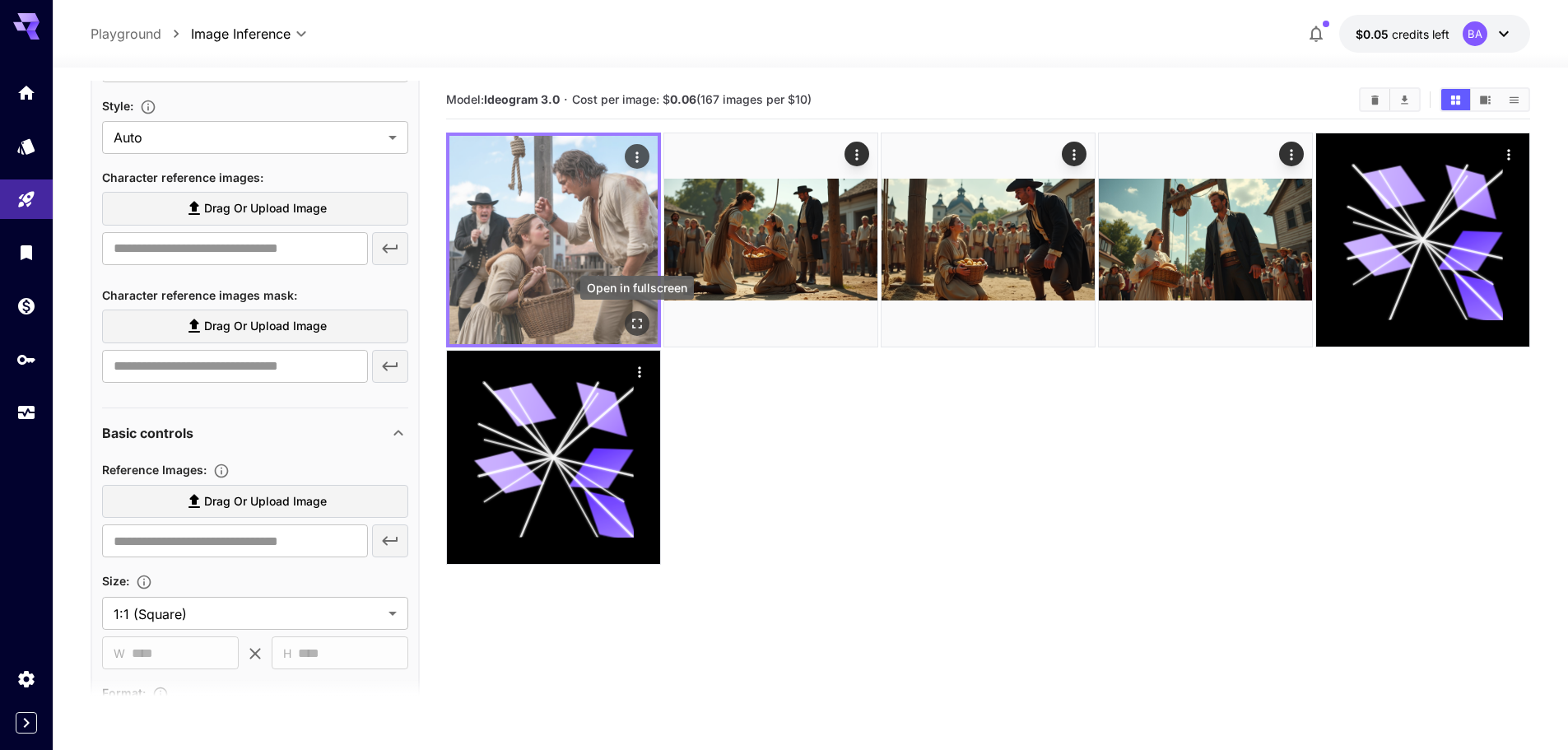
click at [643, 331] on icon "Open in fullscreen" at bounding box center [637, 323] width 17 height 17
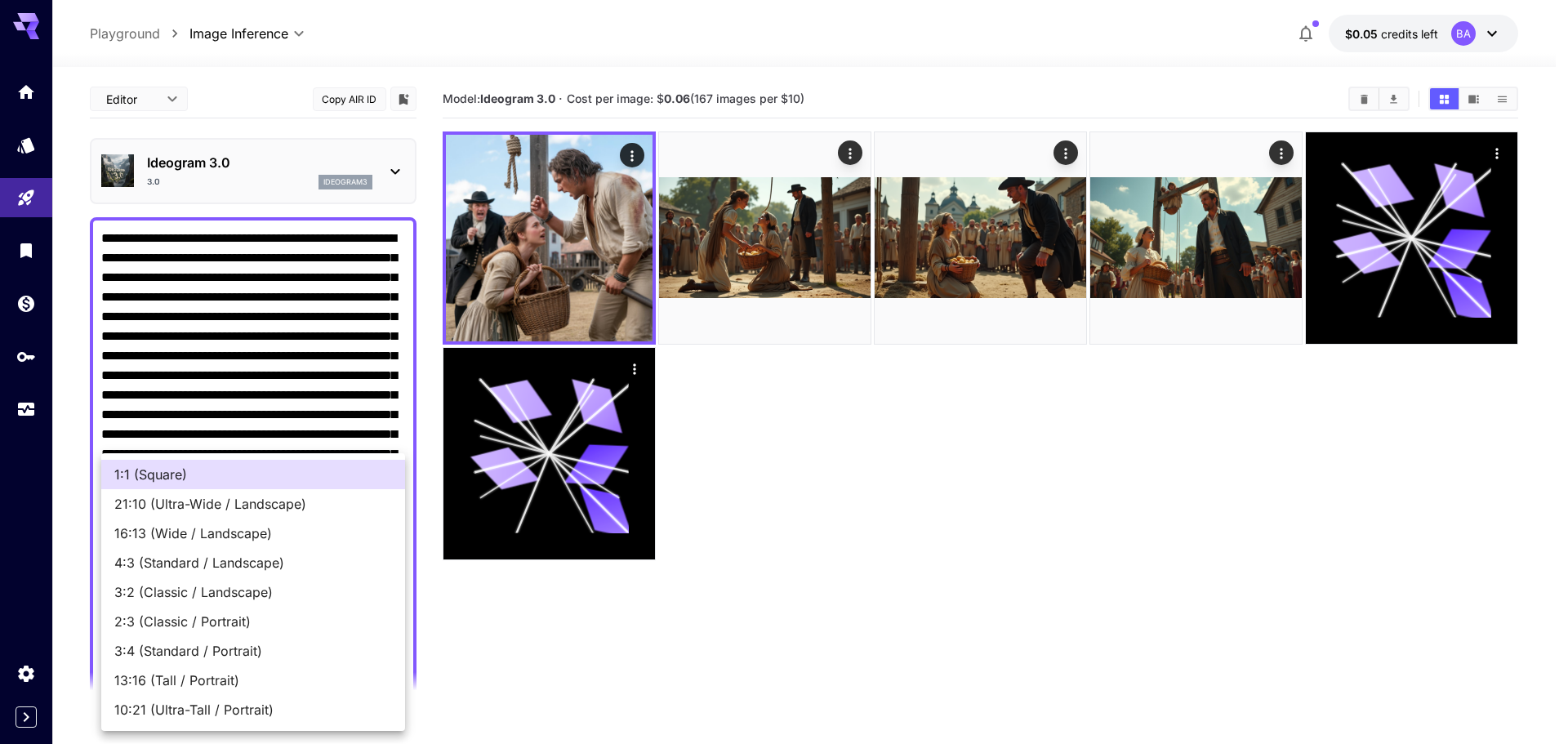
scroll to position [1207, 0]
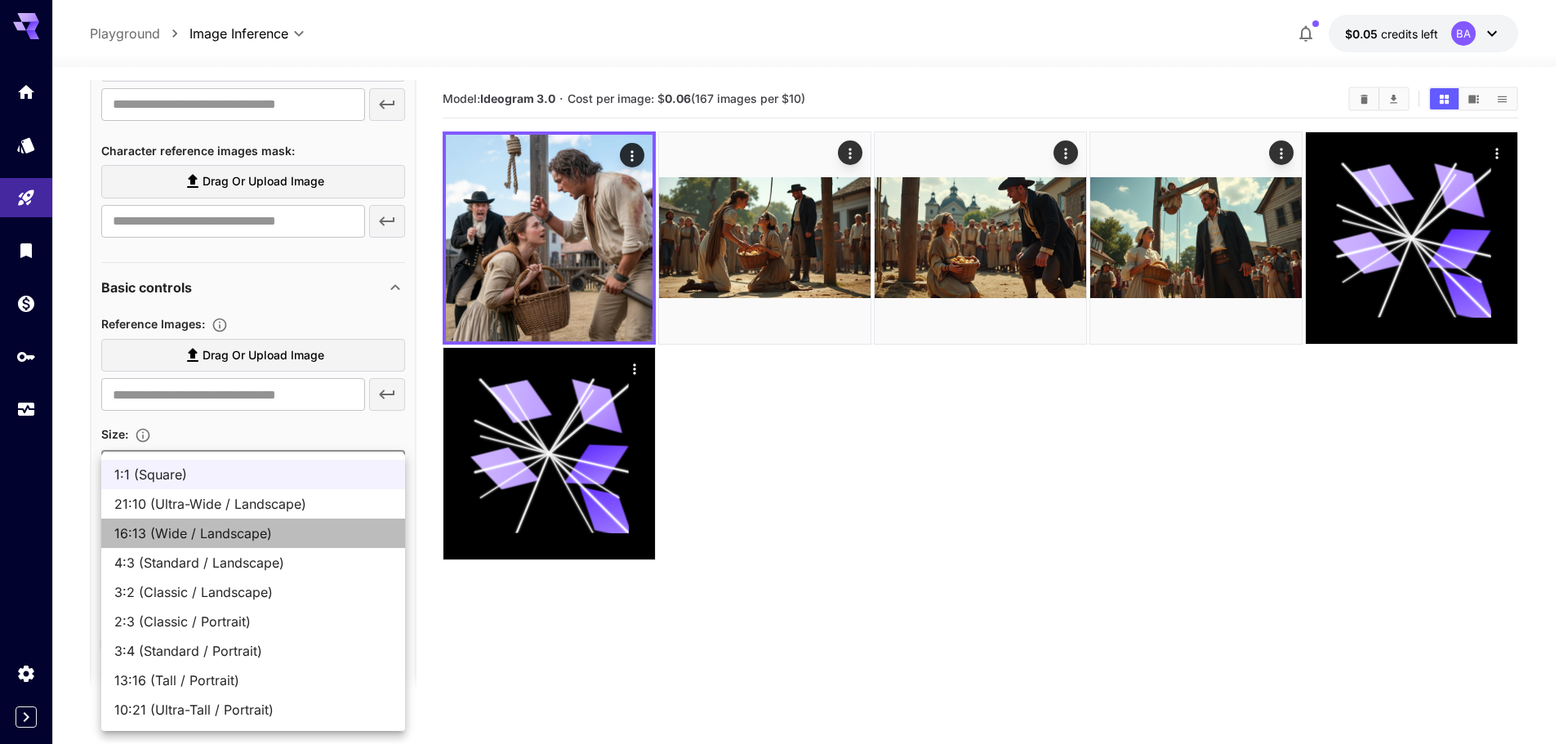
click at [156, 538] on span "16:13 (Wide / Landscape)" at bounding box center [253, 533] width 278 height 19
type input "**********"
type input "***"
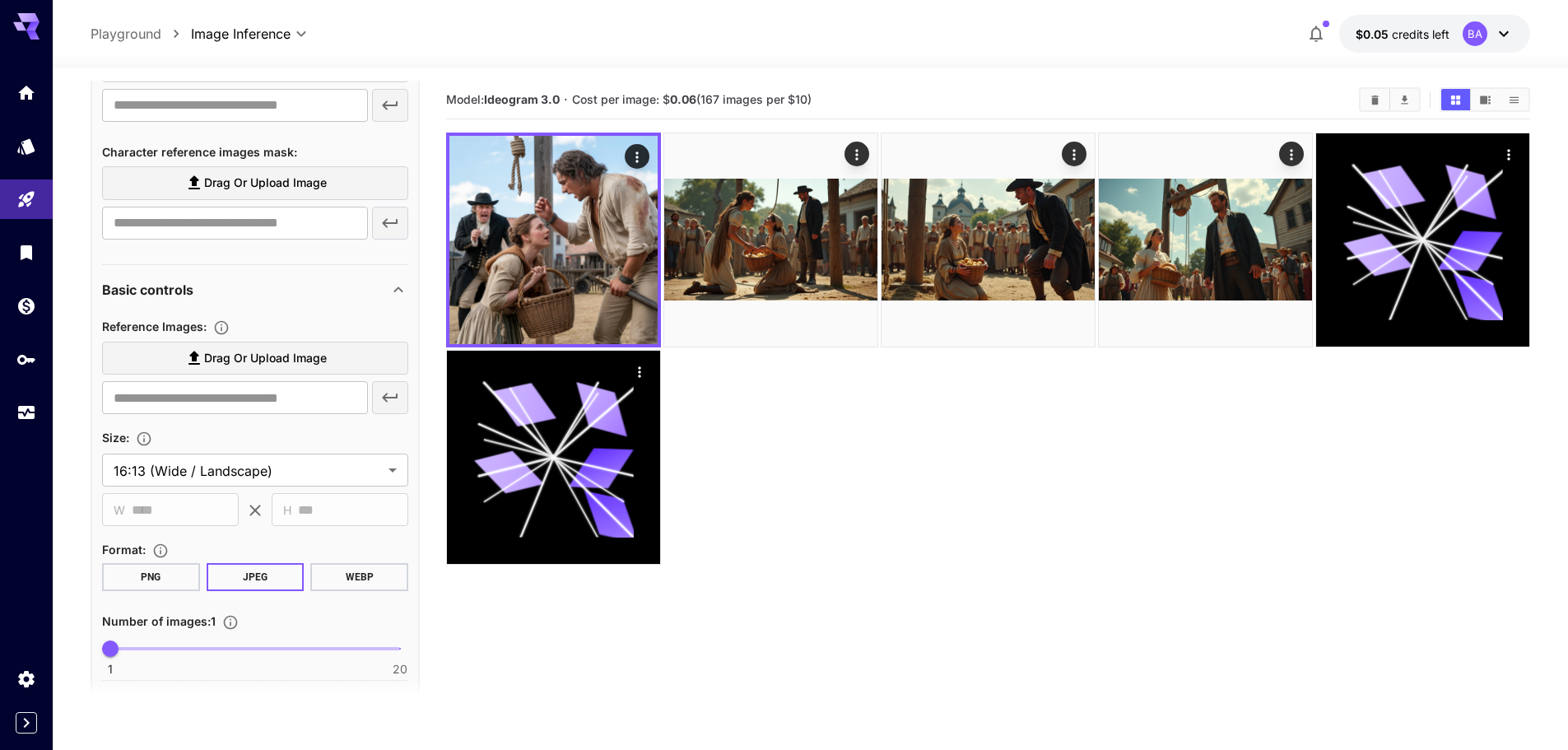
click at [155, 569] on button "PNG" at bounding box center [151, 577] width 98 height 28
type input "*"
drag, startPoint x: 116, startPoint y: 646, endPoint x: 136, endPoint y: 645, distance: 20.0
click at [136, 645] on span "3" at bounding box center [141, 648] width 17 height 17
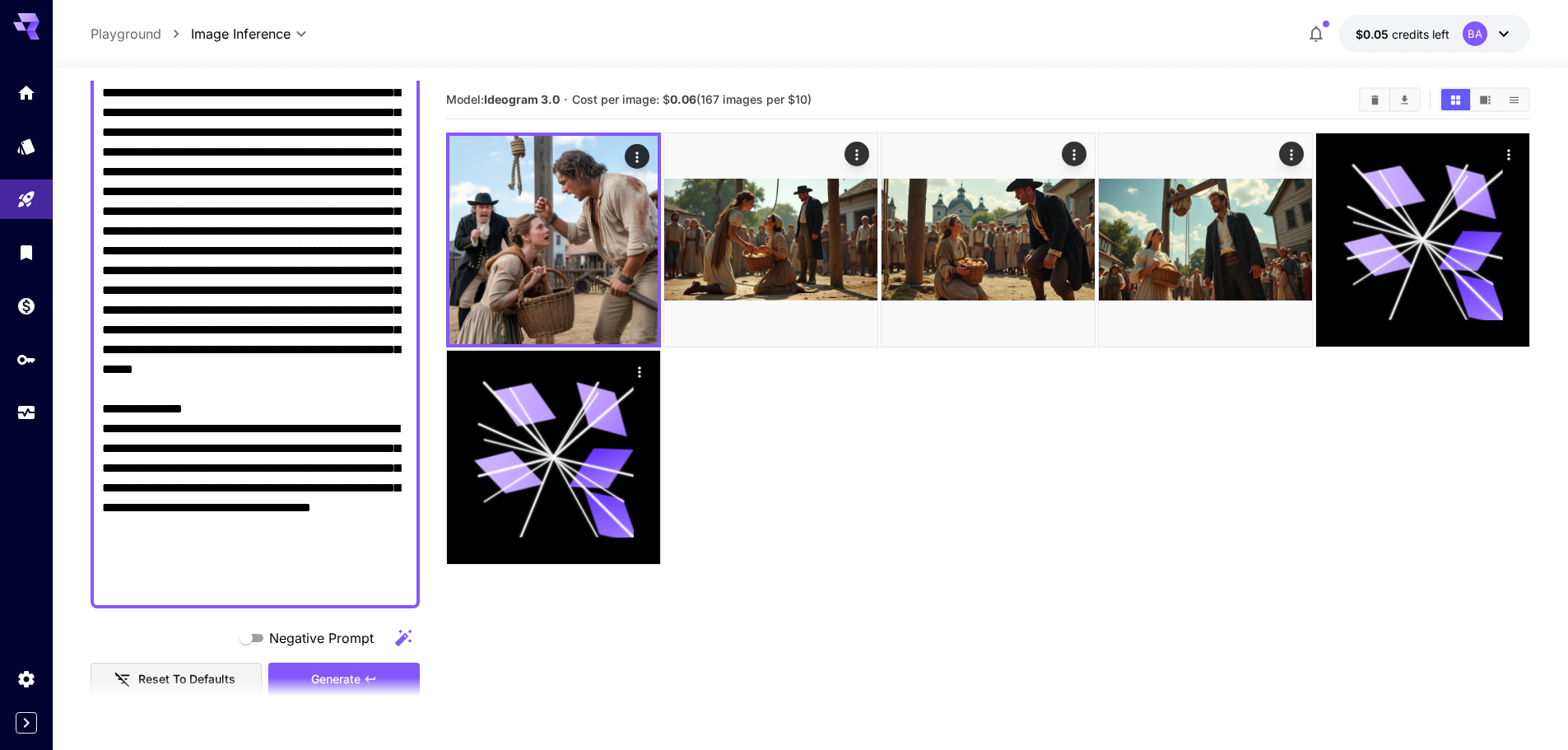
scroll to position [371, 0]
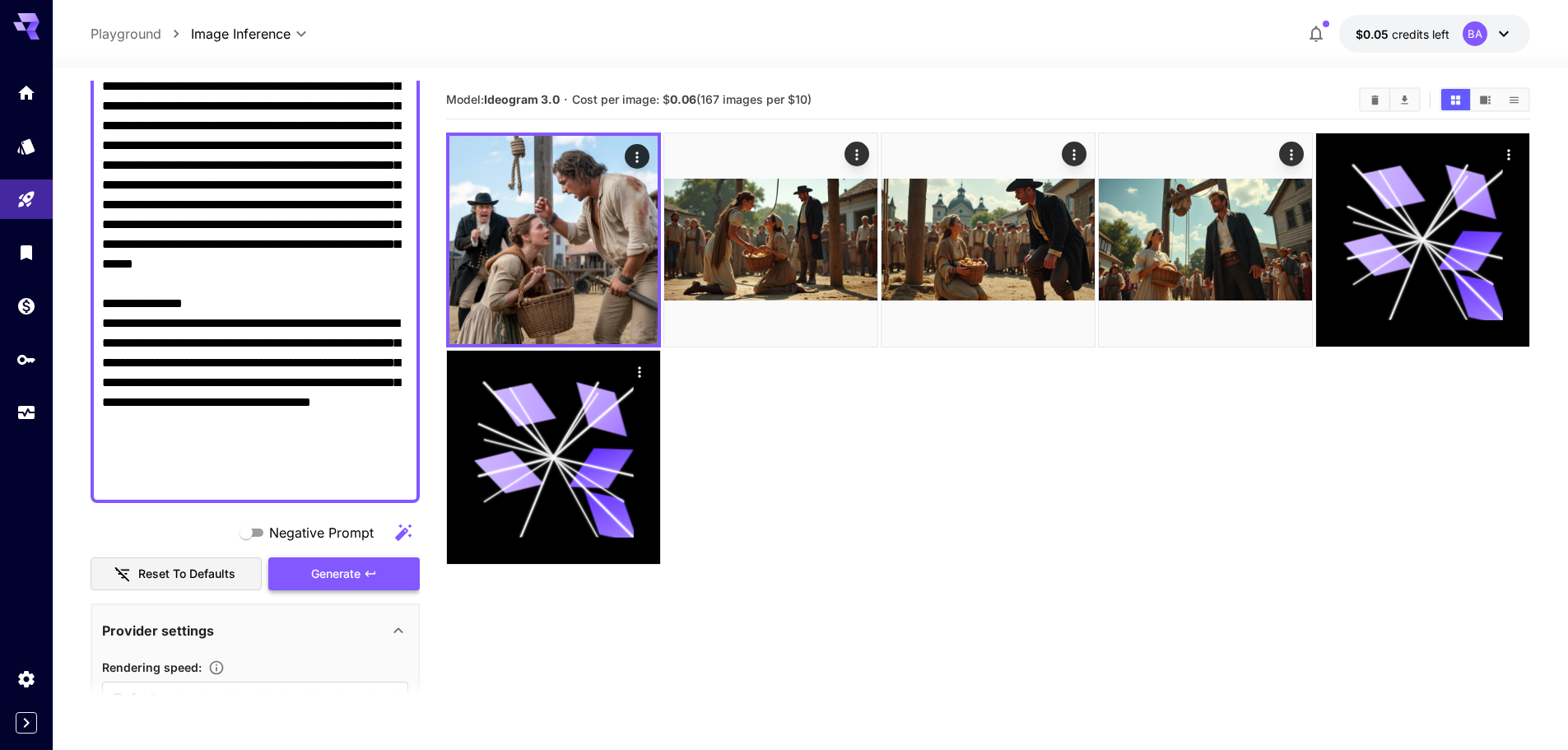
click at [307, 580] on button "Generate" at bounding box center [344, 573] width 151 height 33
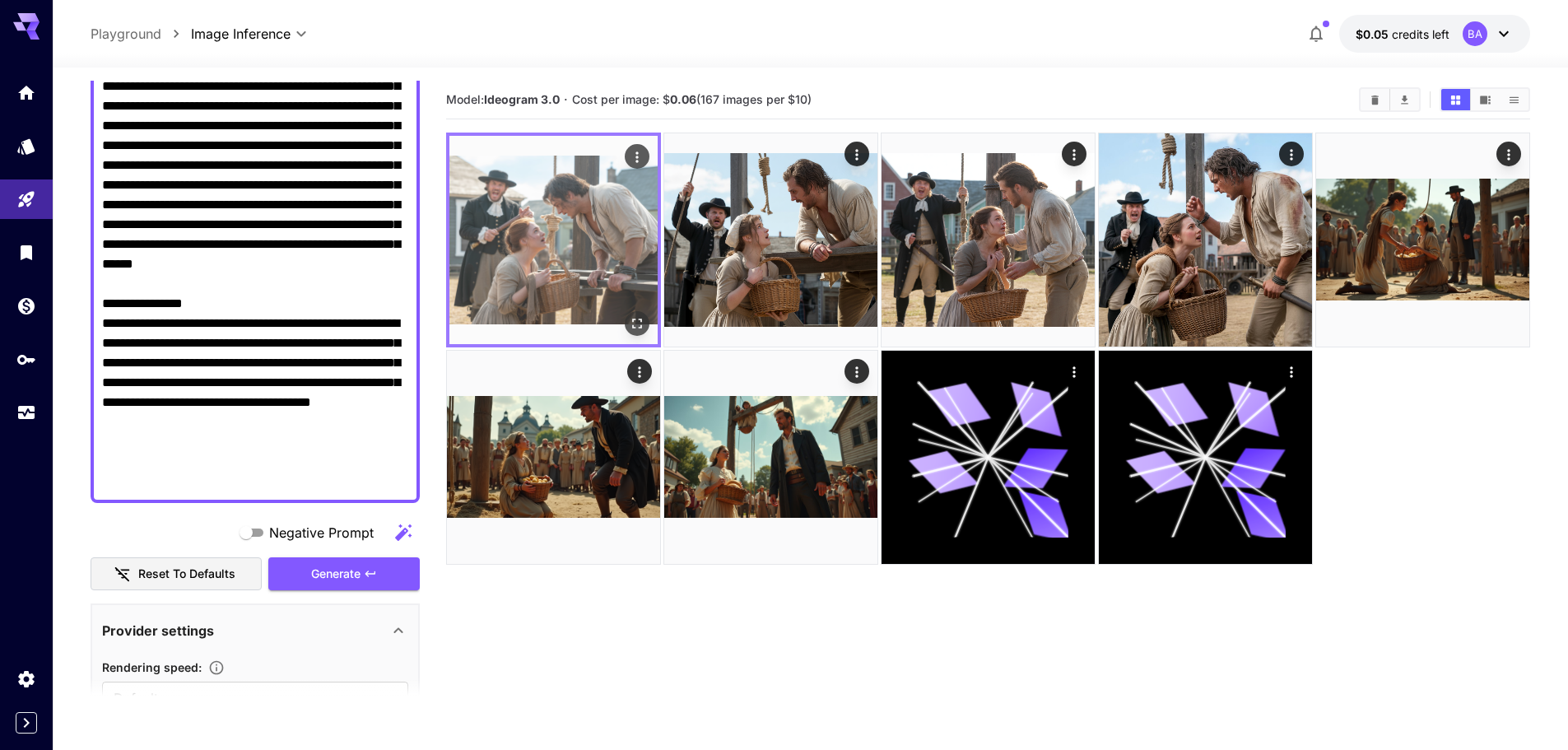
click at [526, 198] on img at bounding box center [553, 240] width 208 height 208
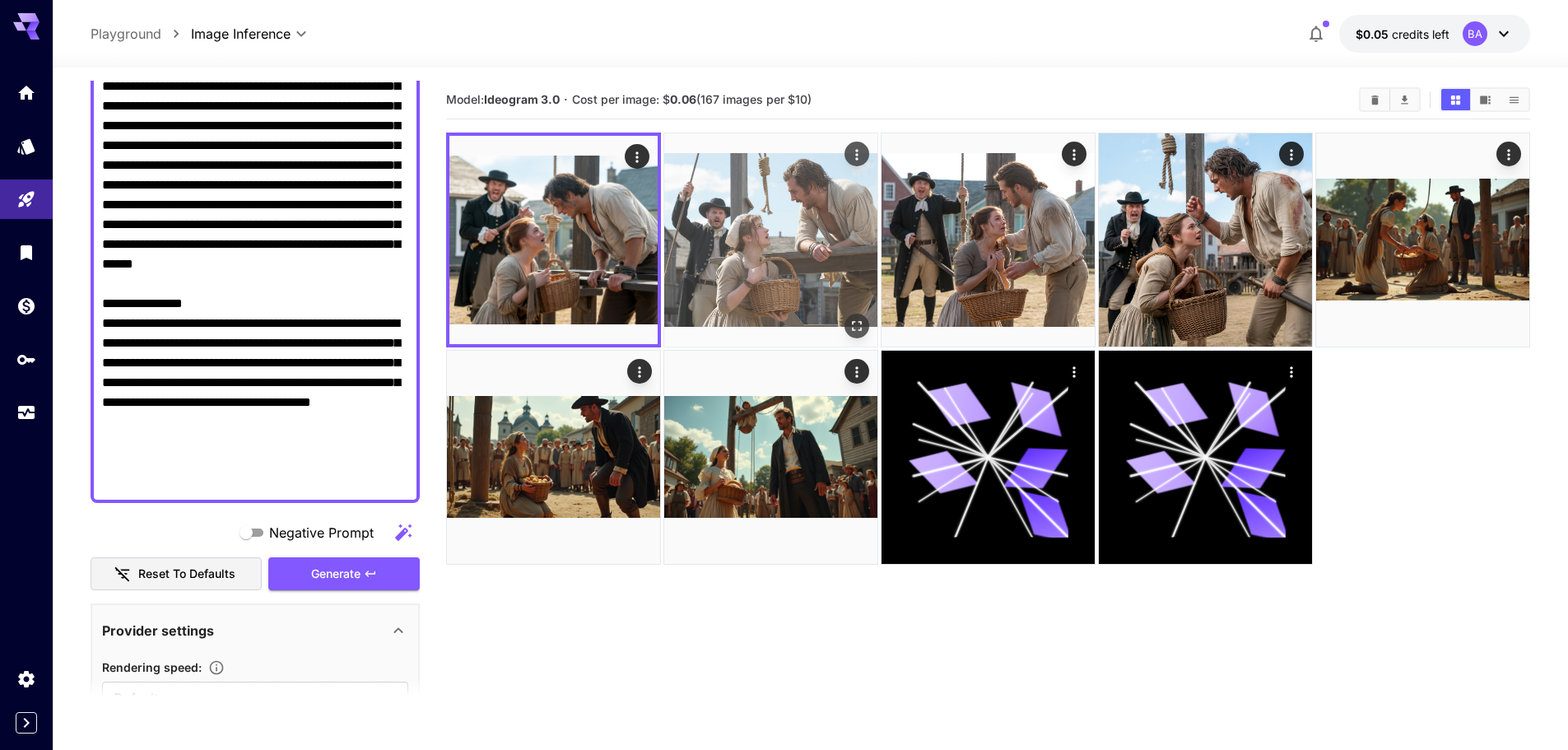
click at [767, 242] on img at bounding box center [770, 240] width 213 height 213
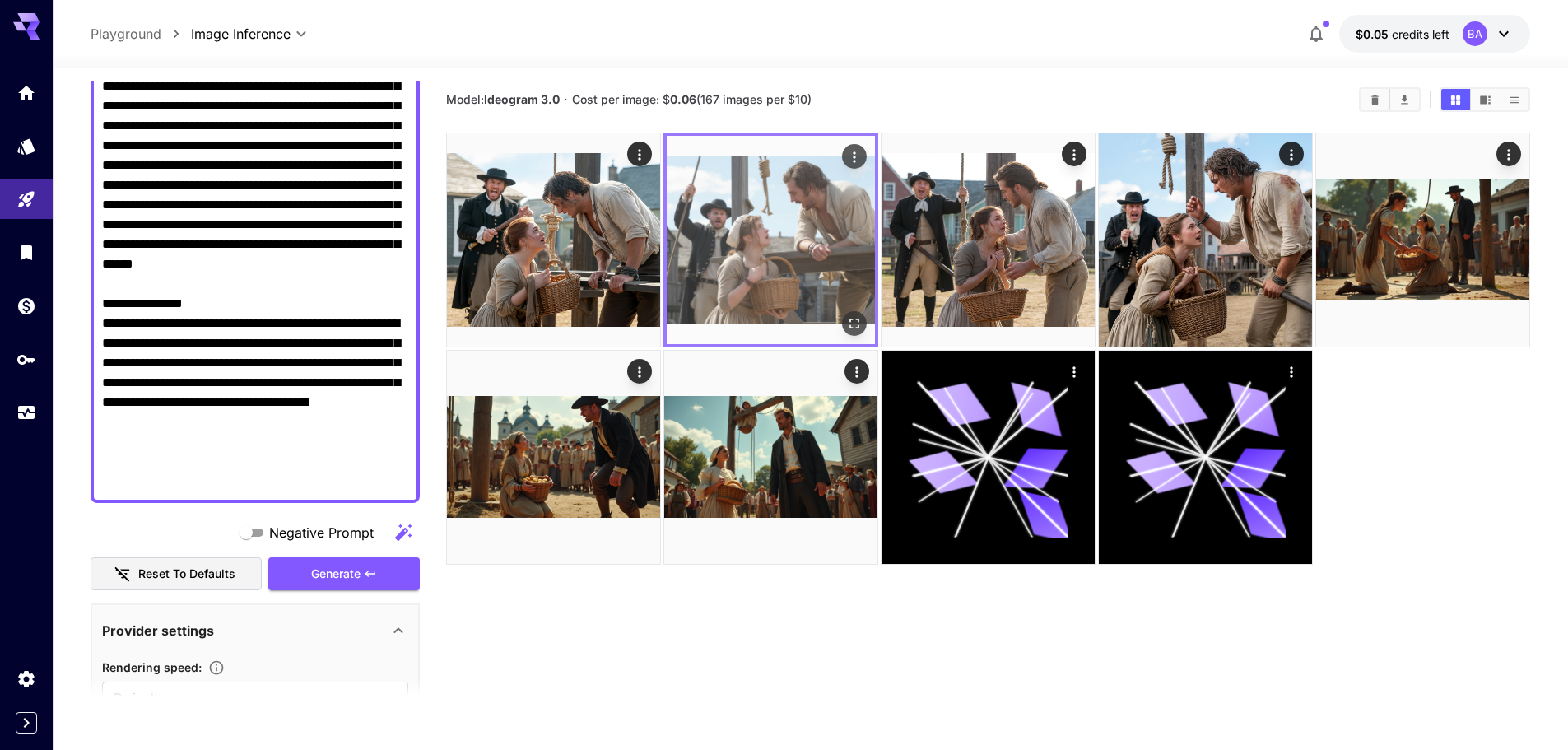
click at [767, 242] on img at bounding box center [770, 240] width 208 height 208
click at [854, 324] on icon "Open in fullscreen" at bounding box center [854, 323] width 17 height 17
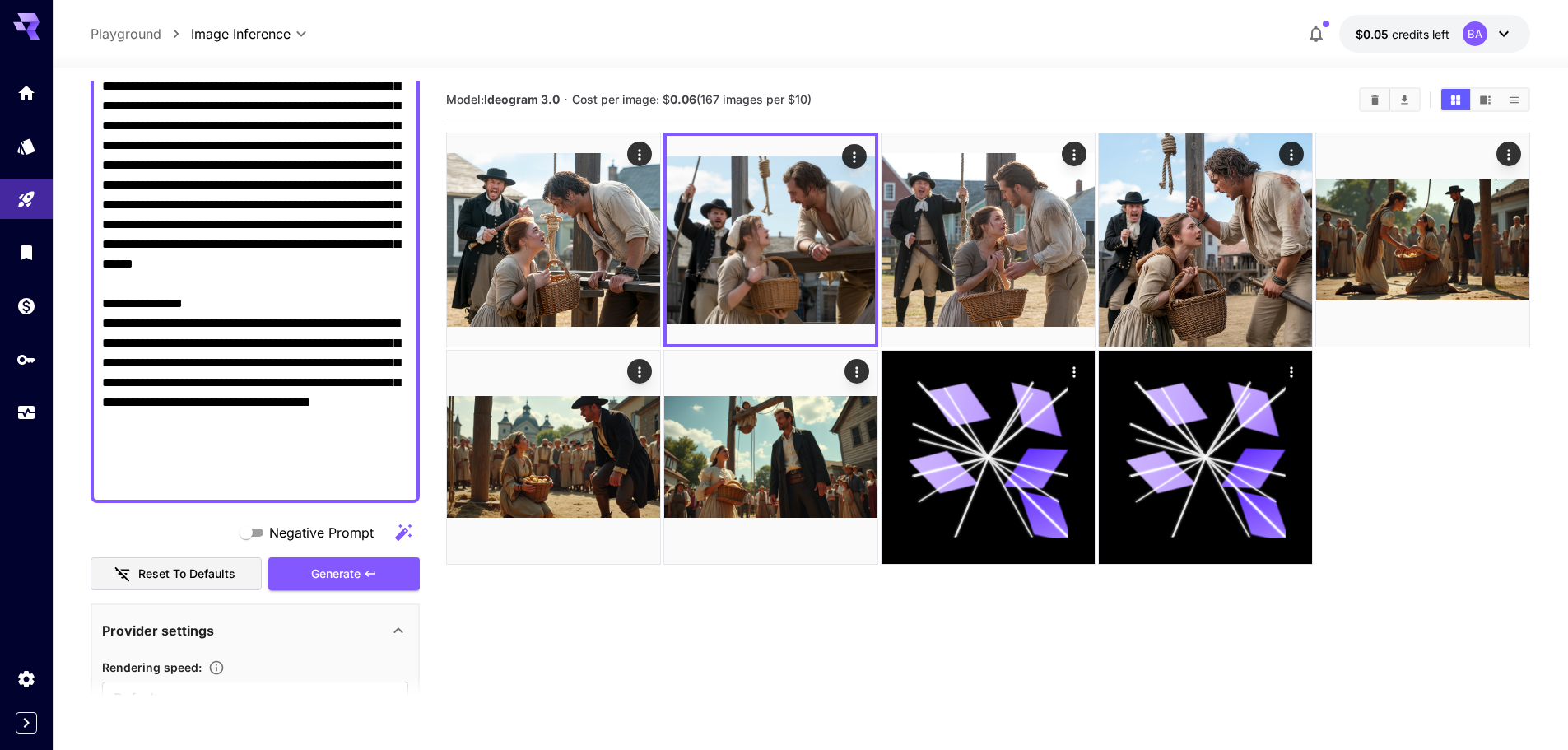
click at [220, 220] on textarea "Negative Prompt" at bounding box center [255, 176] width 307 height 632
paste textarea
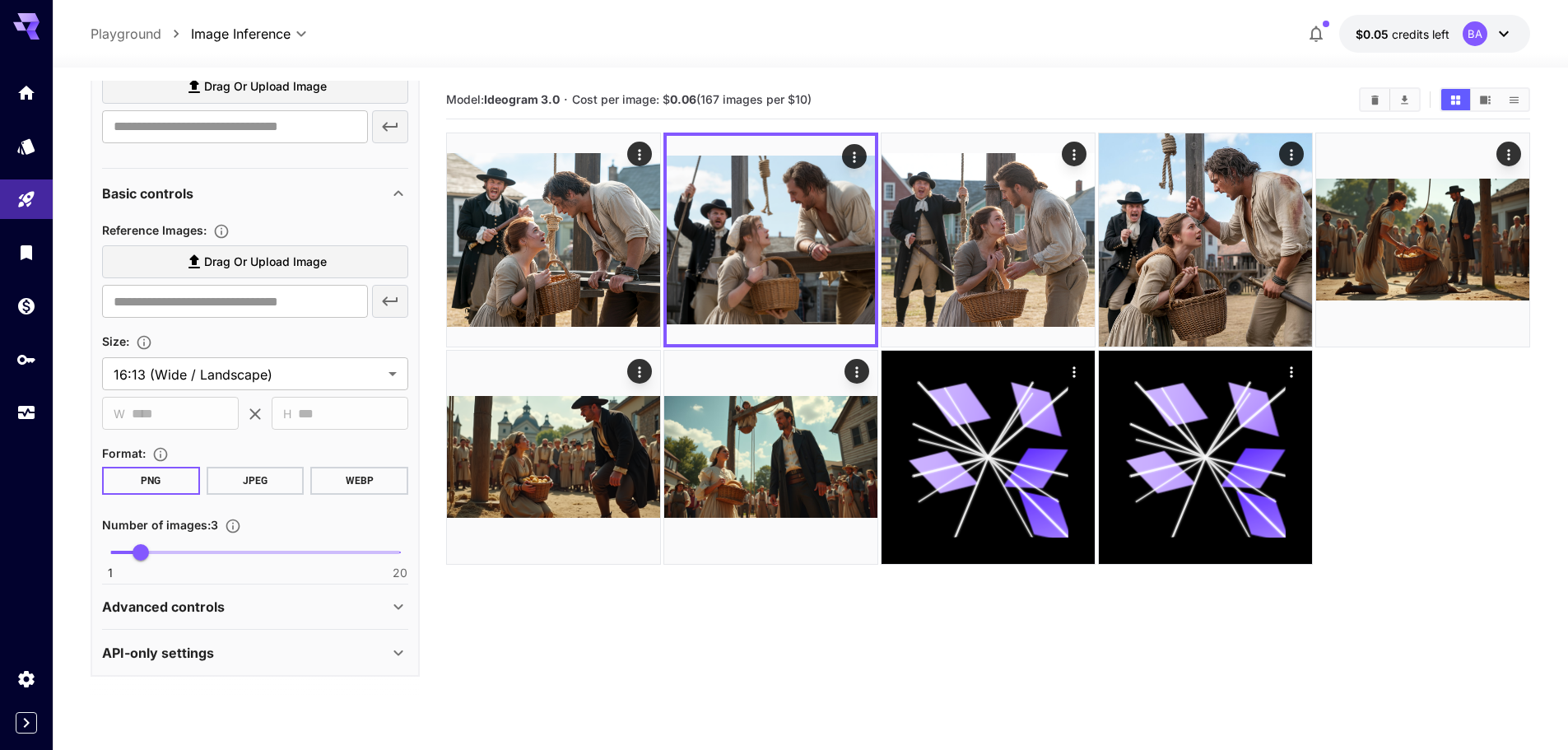
scroll to position [1096, 0]
type textarea "**********"
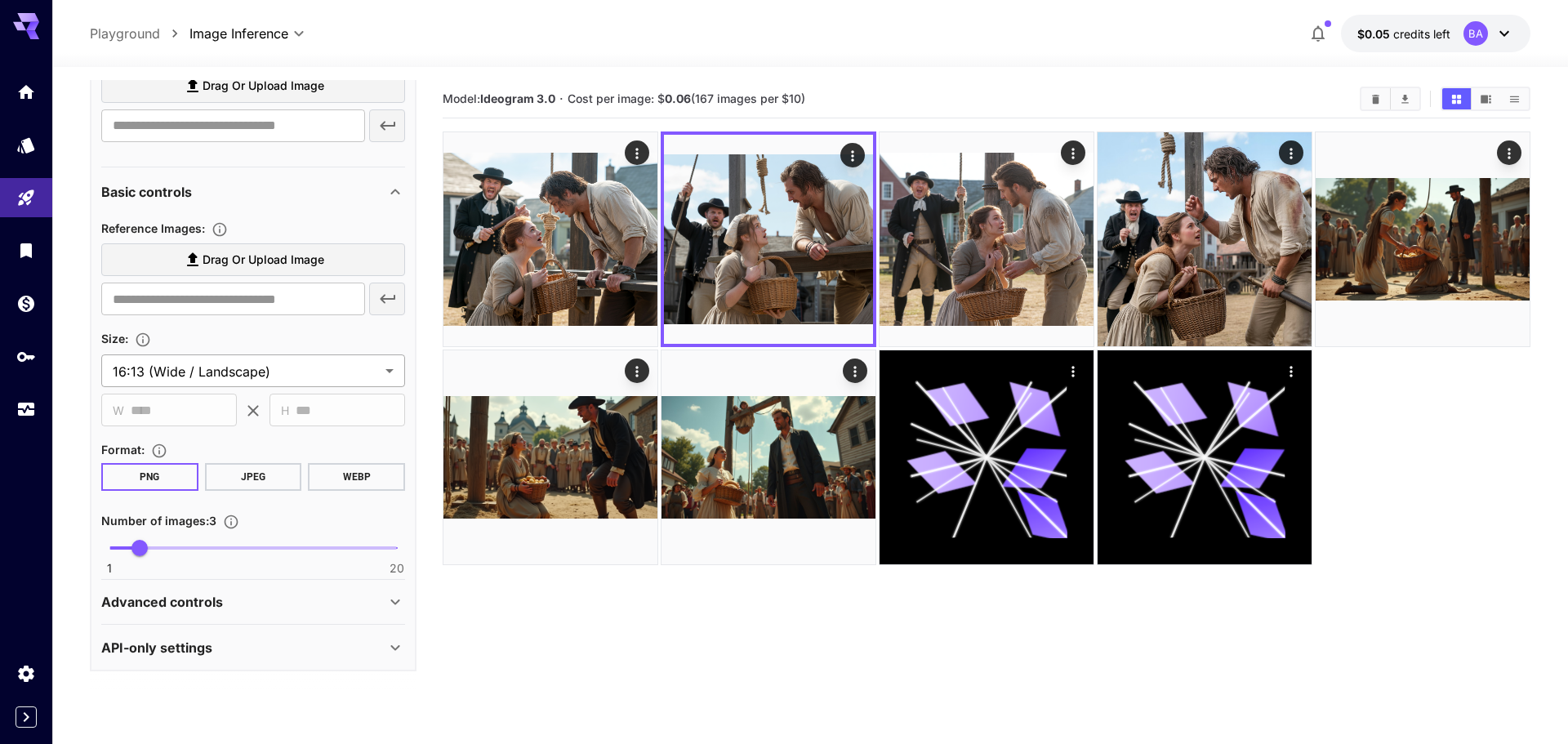
click at [204, 374] on body "**********" at bounding box center [784, 436] width 1568 height 873
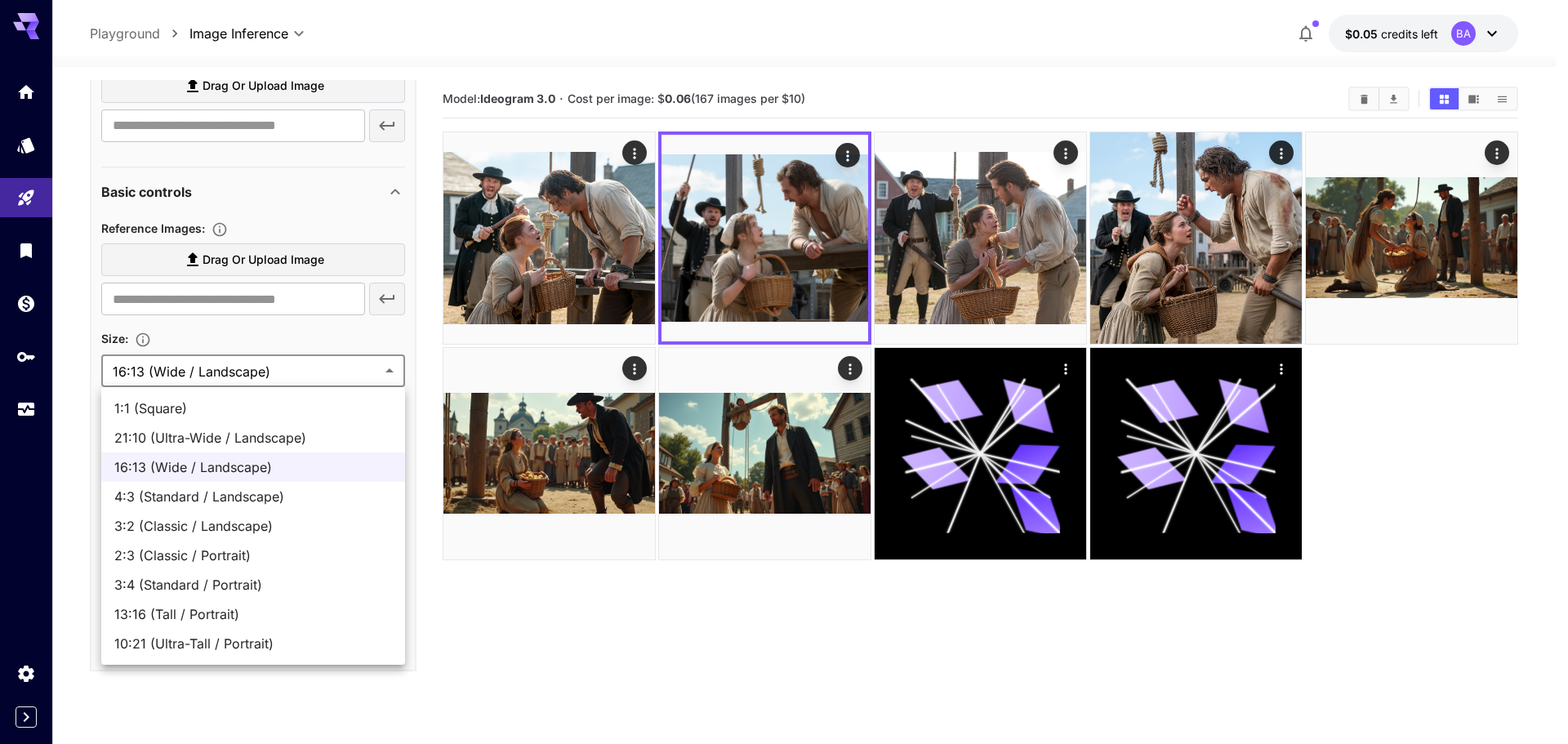
click at [204, 374] on div at bounding box center [784, 372] width 1568 height 744
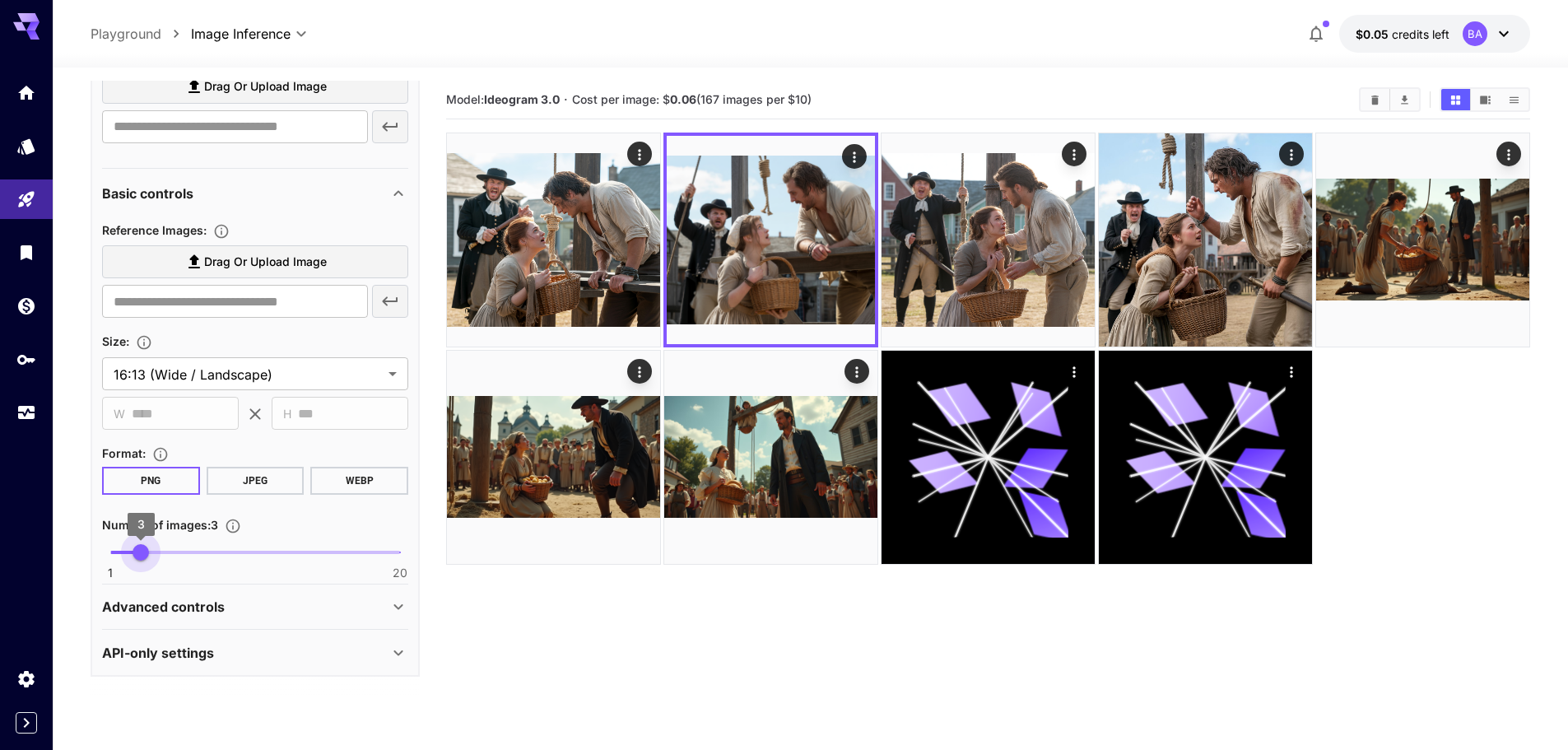
type input "*"
drag, startPoint x: 136, startPoint y: 553, endPoint x: 154, endPoint y: 555, distance: 18.1
click at [154, 555] on span "4" at bounding box center [156, 552] width 17 height 17
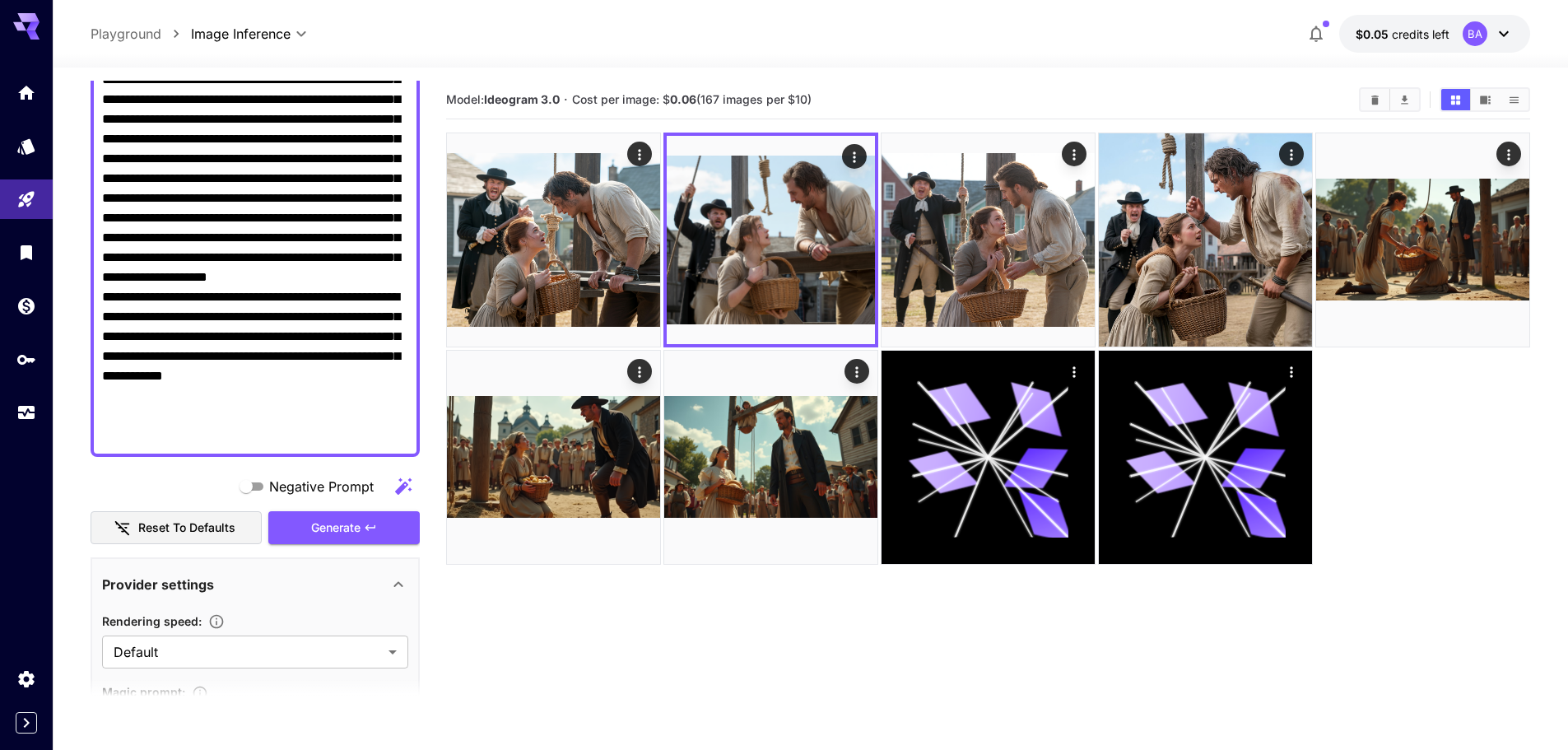
scroll to position [199, 0]
click at [308, 521] on button "Generate" at bounding box center [344, 529] width 151 height 33
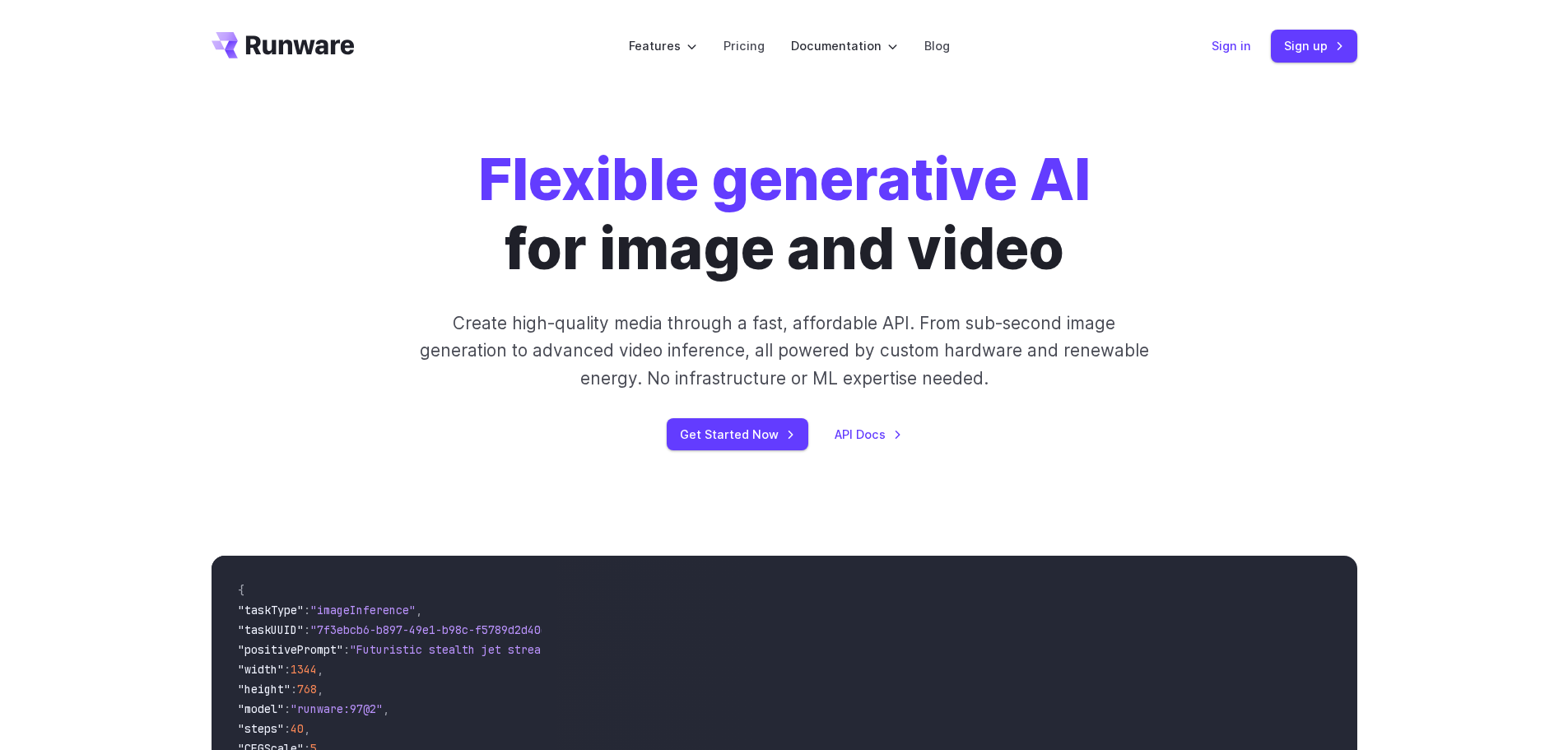
click at [1229, 47] on link "Sign in" at bounding box center [1232, 46] width 40 height 19
